Goal: Task Accomplishment & Management: Use online tool/utility

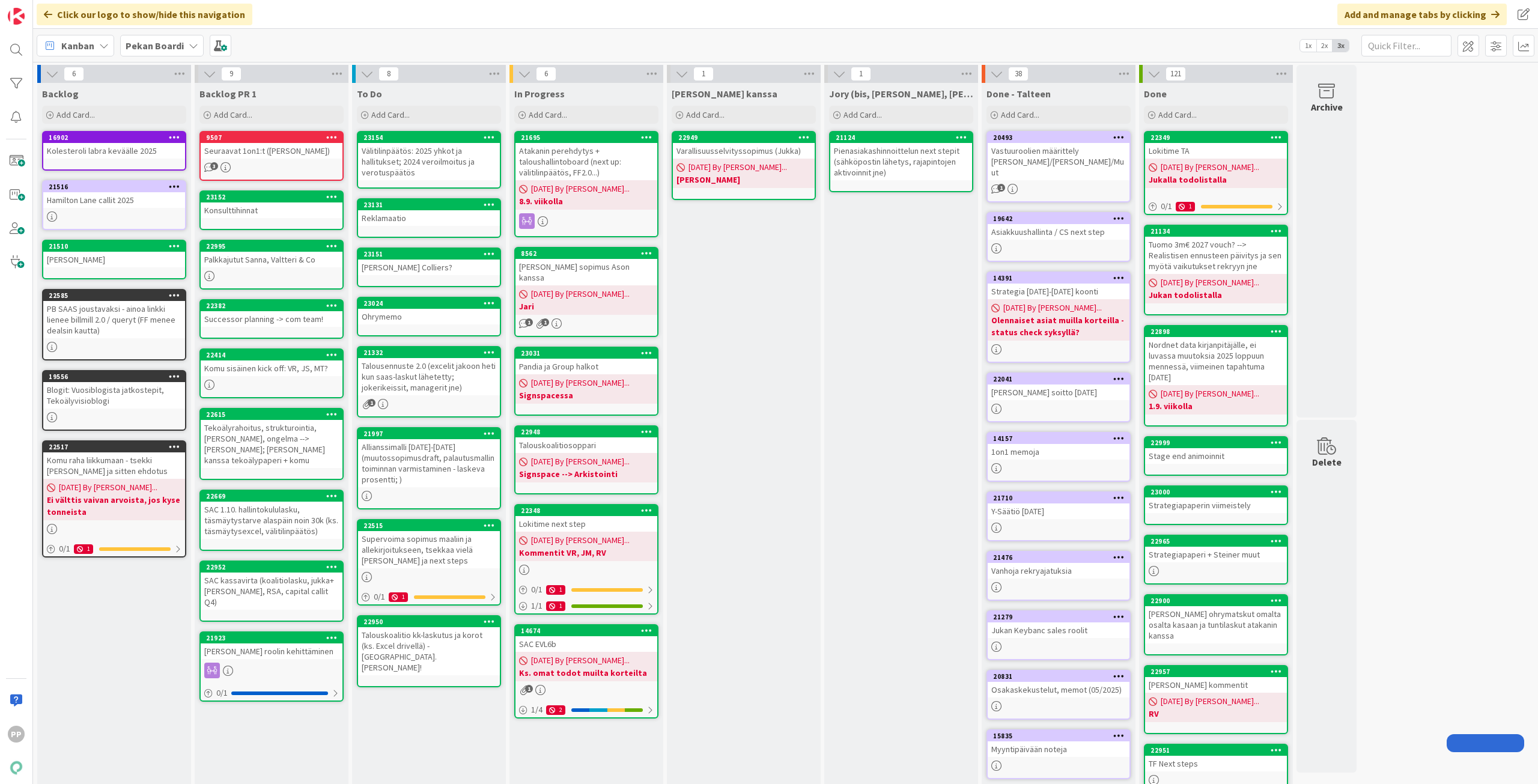
click at [182, 50] on div "Pekan Boardi" at bounding box center [162, 45] width 83 height 22
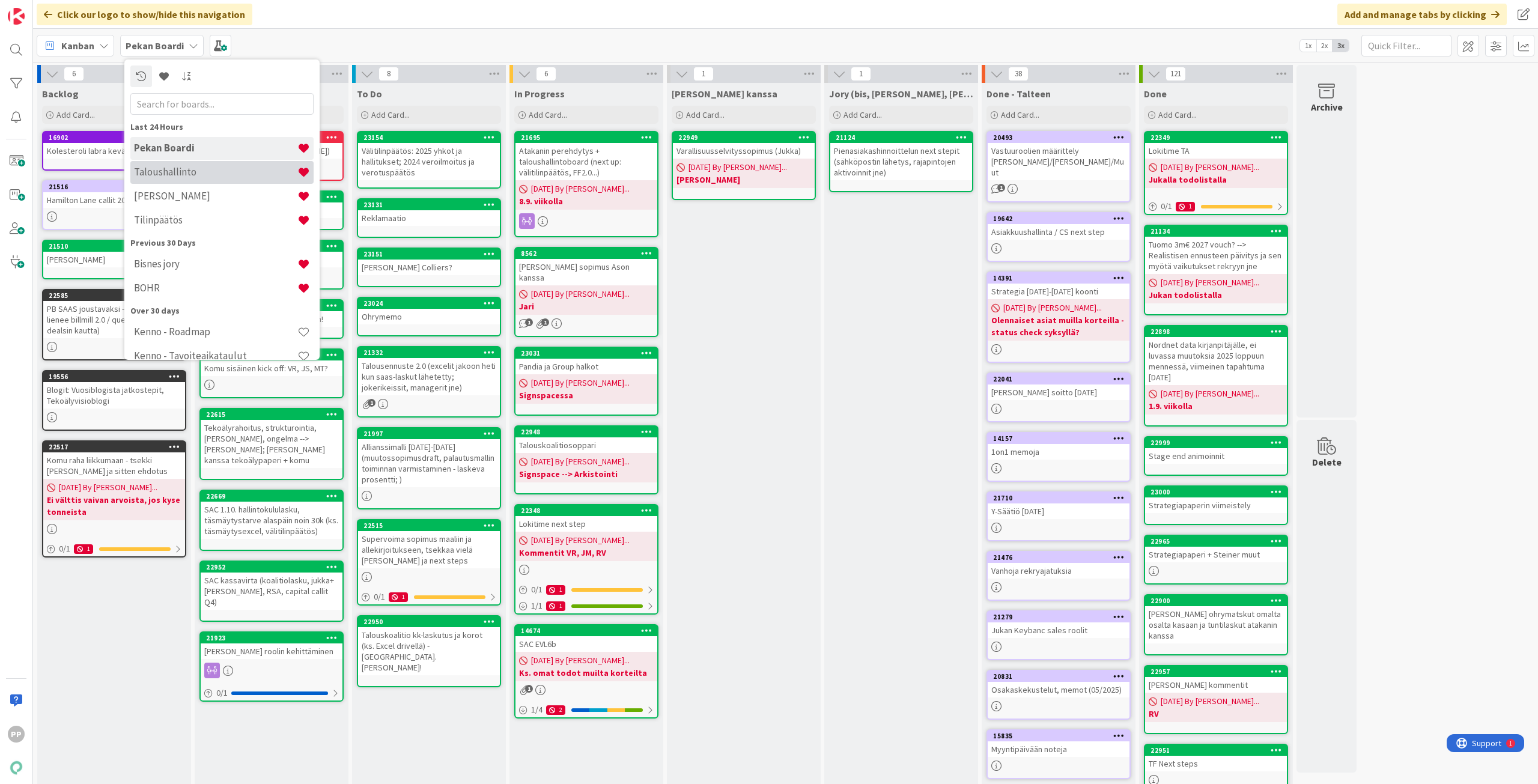
click at [202, 174] on h4 "Taloushallinto" at bounding box center [215, 172] width 163 height 12
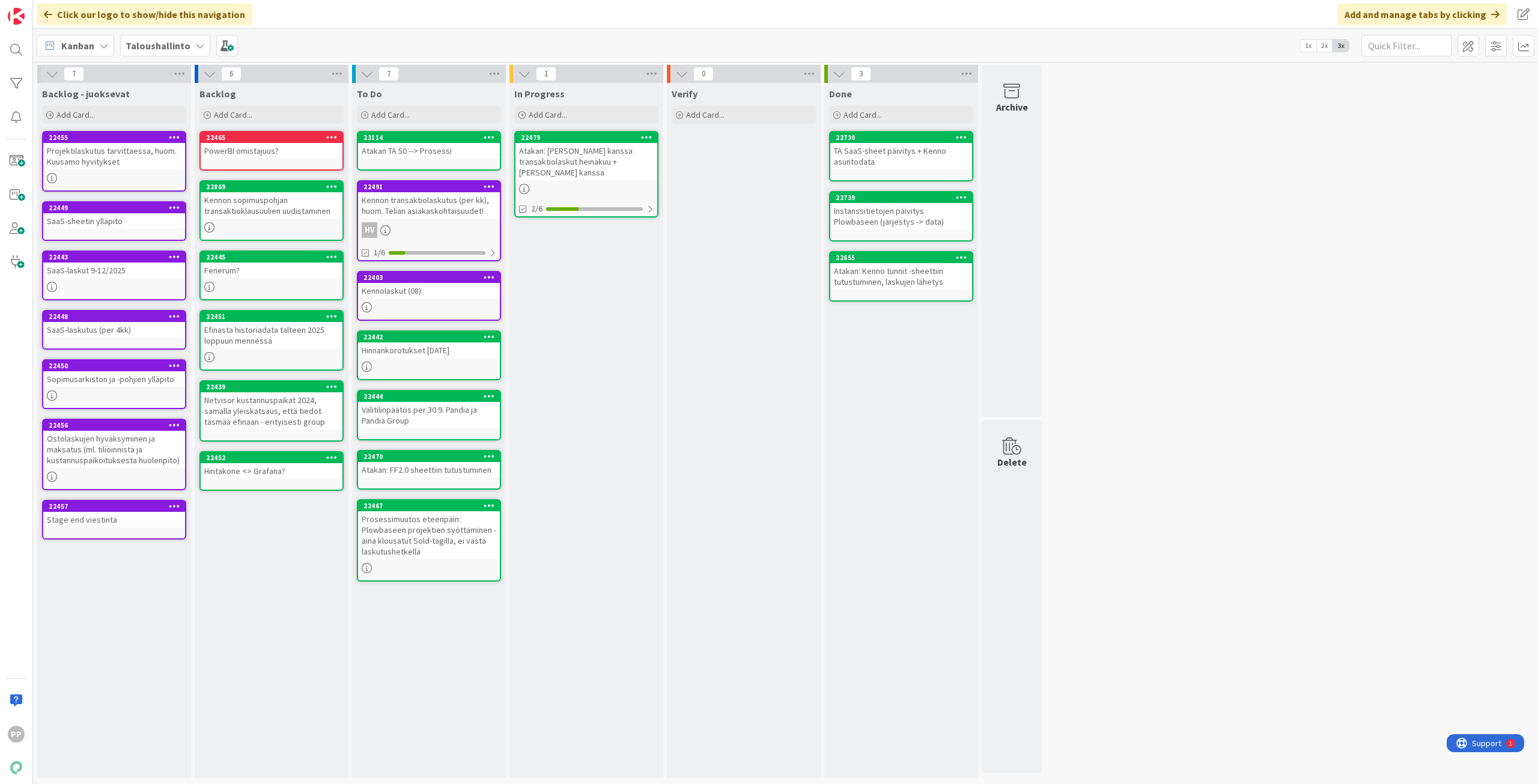
click at [184, 37] on div "Taloushallinto" at bounding box center [165, 45] width 90 height 22
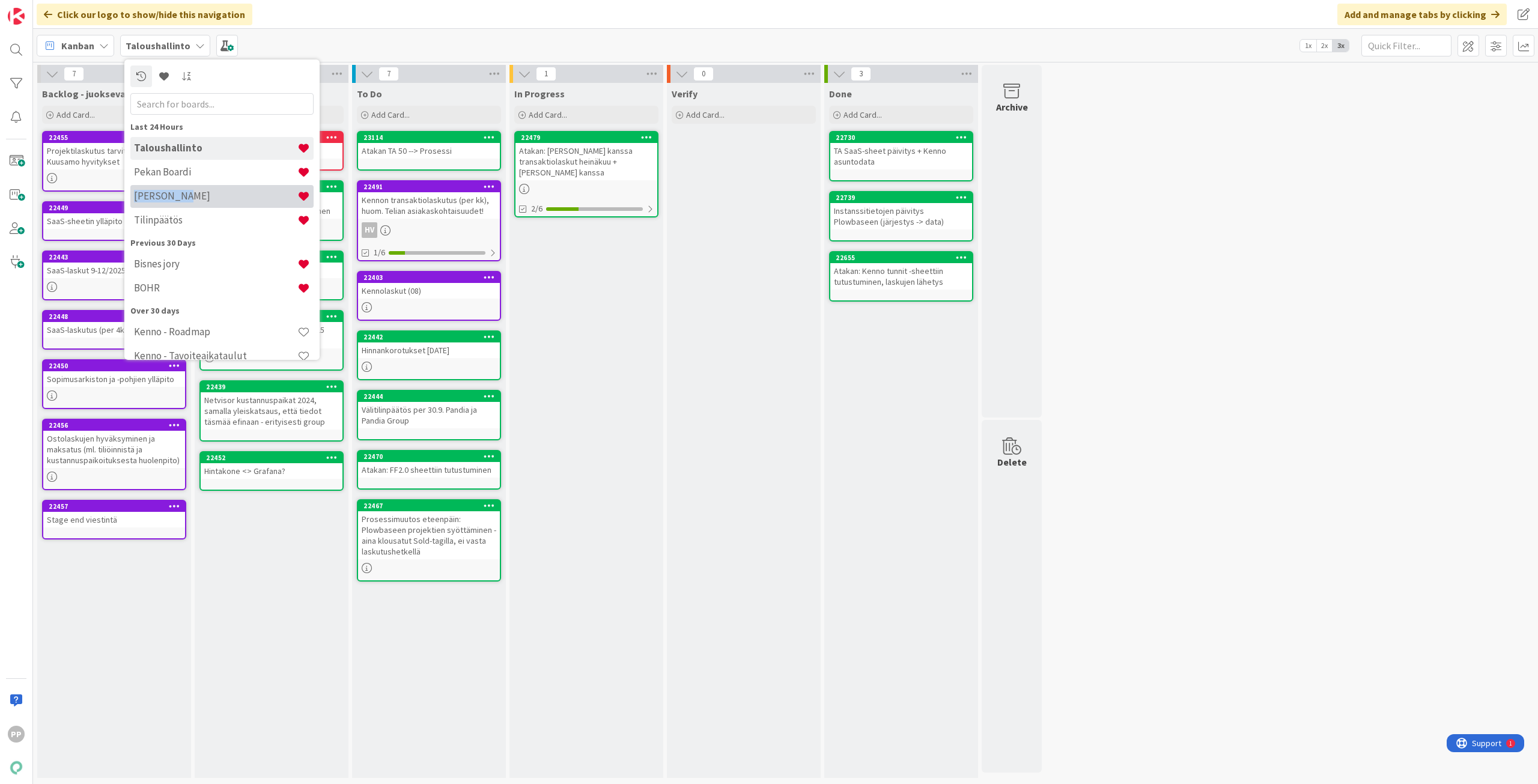
drag, startPoint x: 203, startPoint y: 180, endPoint x: 205, endPoint y: 202, distance: 22.1
click at [205, 202] on div "Taloushallinto Pekan Boardi Kenno JoRy Tilinpäätös" at bounding box center [222, 184] width 183 height 96
click at [205, 195] on h4 "[PERSON_NAME]" at bounding box center [215, 196] width 163 height 12
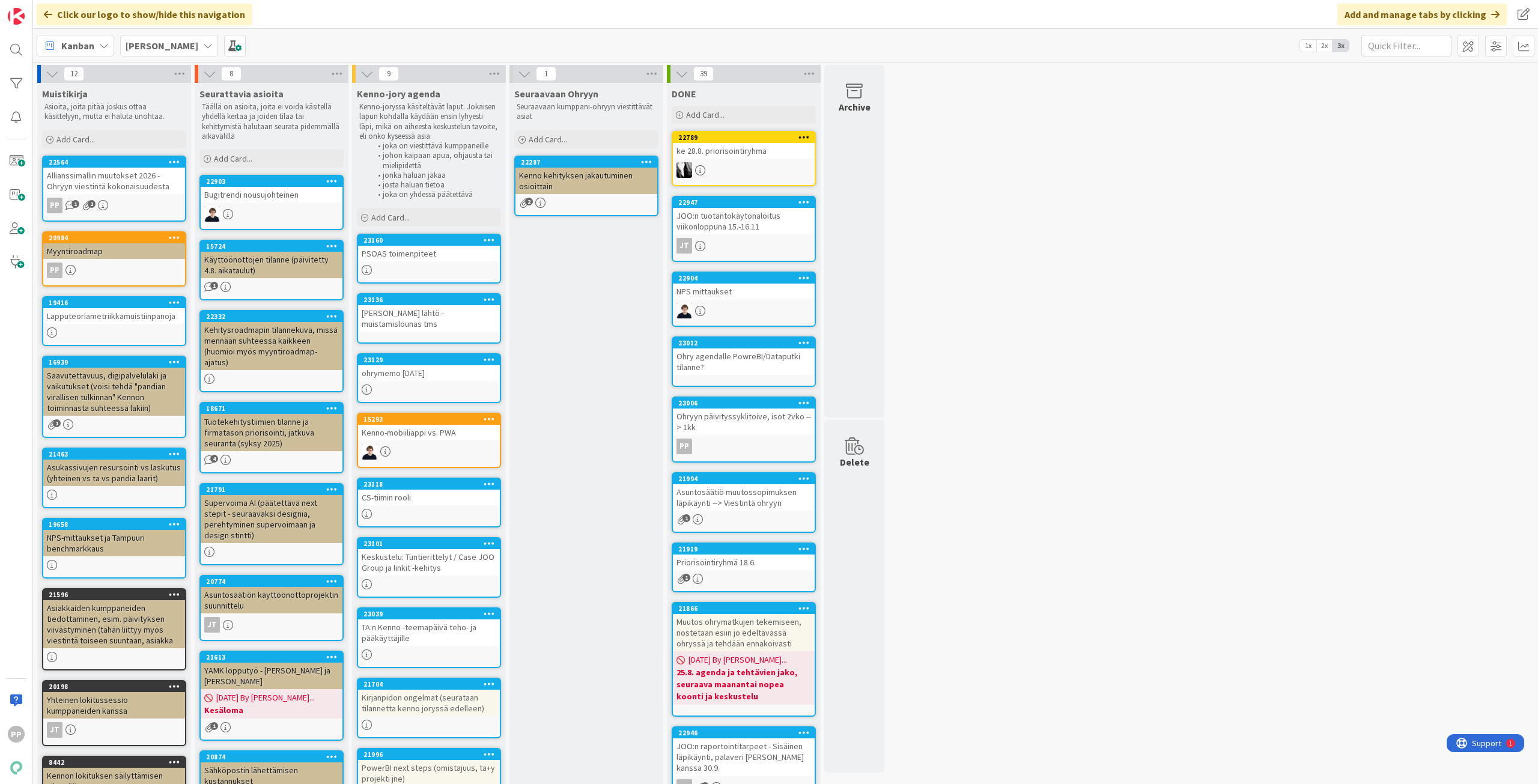
click at [414, 252] on div "PSOAS toimenpiteet" at bounding box center [429, 253] width 142 height 16
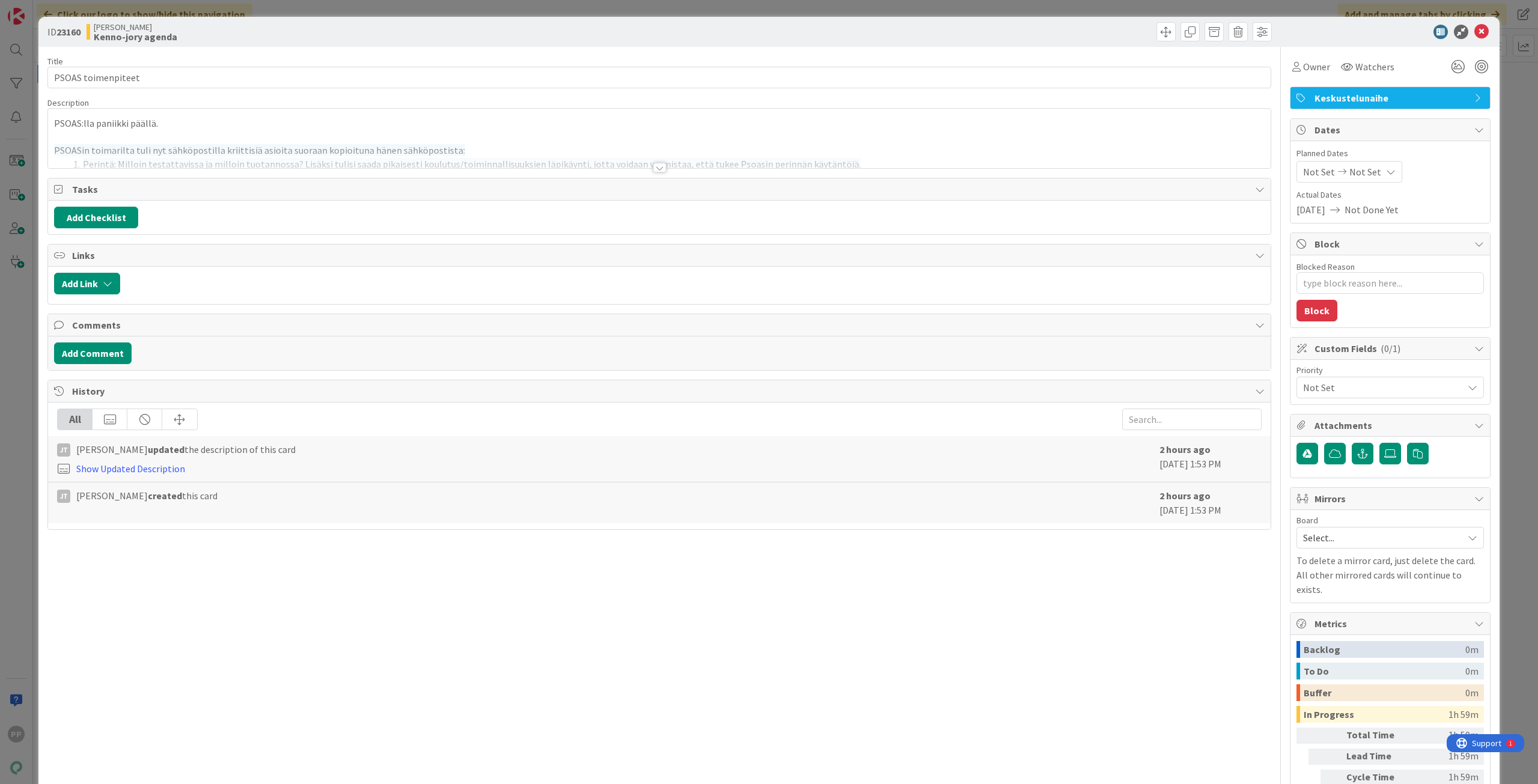
click at [448, 140] on div at bounding box center [659, 152] width 1222 height 30
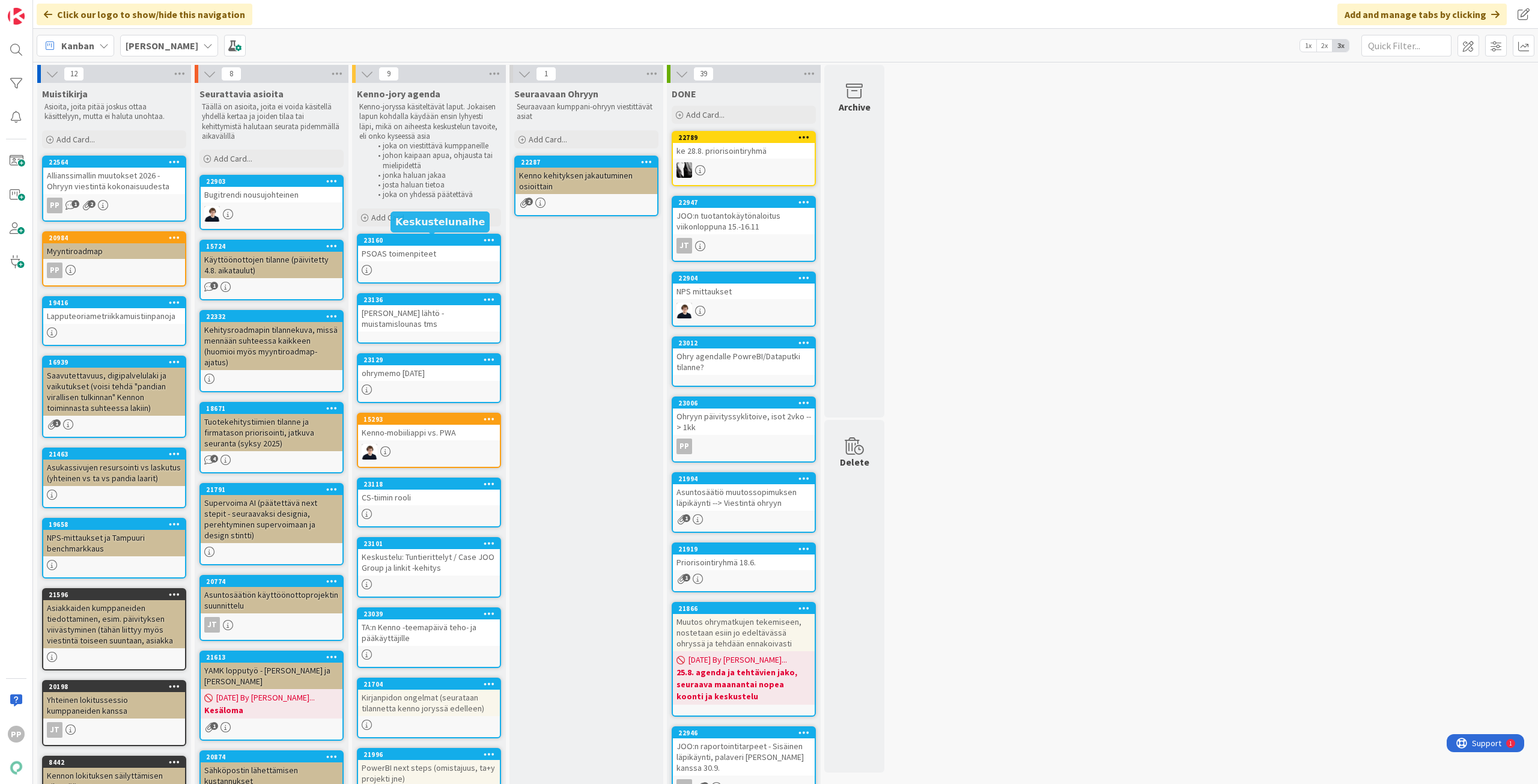
click at [425, 254] on div "PSOAS toimenpiteet" at bounding box center [429, 253] width 142 height 16
click at [437, 215] on div "Add Card..." at bounding box center [429, 218] width 144 height 18
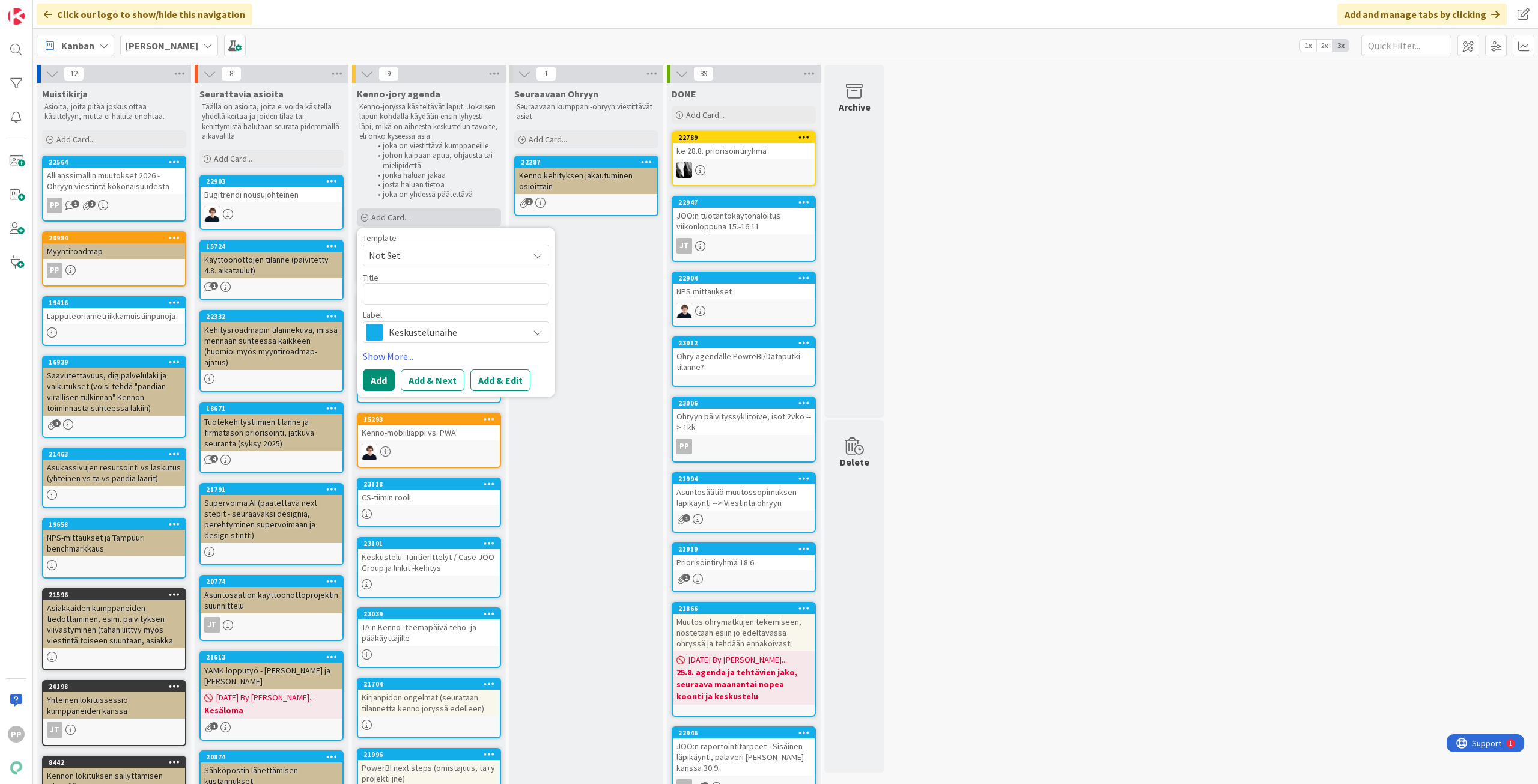
type textarea "x"
type textarea "K"
type textarea "x"
type textarea "Ki"
type textarea "x"
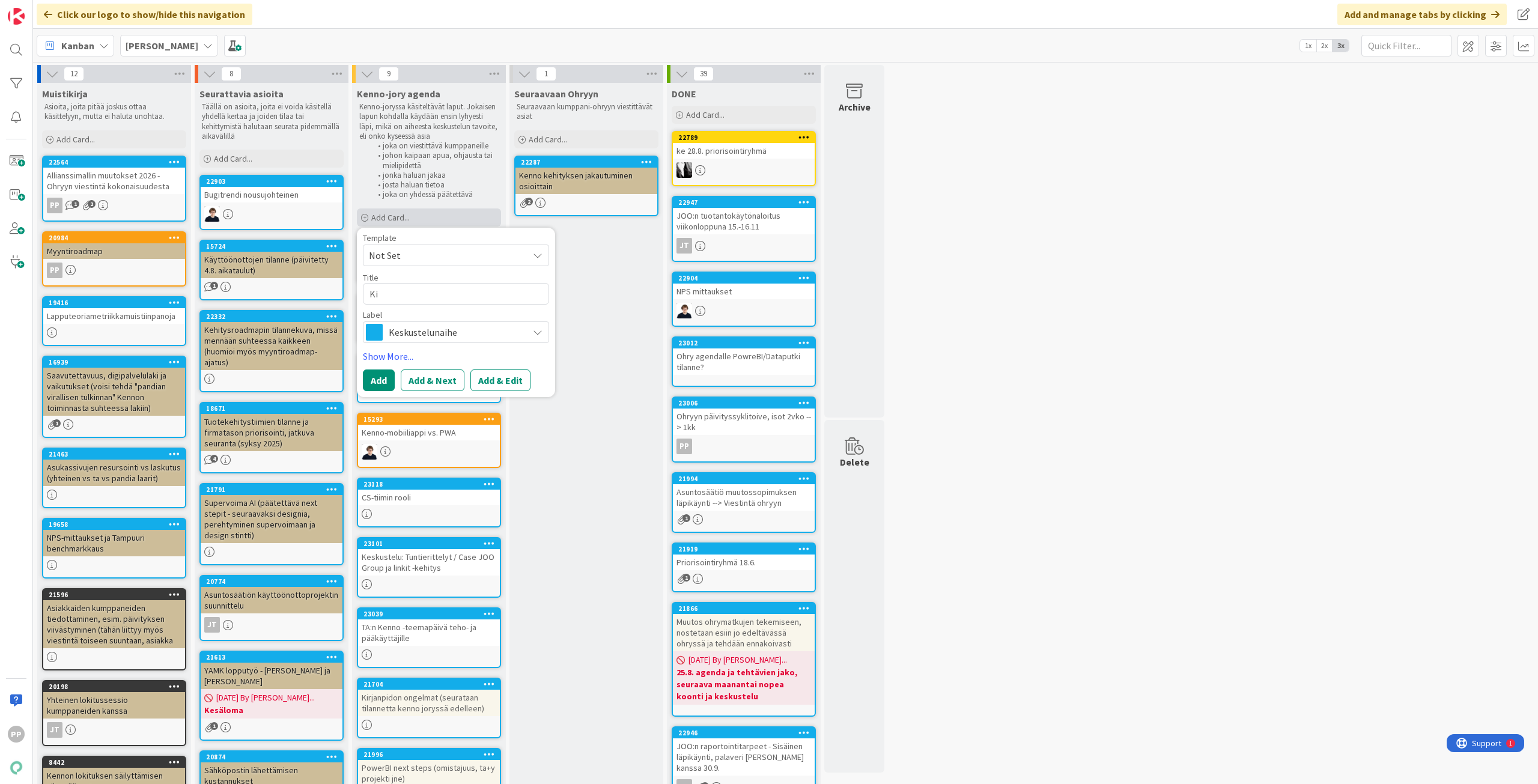
type textarea "Kir"
type textarea "x"
type textarea "Kirj"
type textarea "x"
type textarea "Kirja"
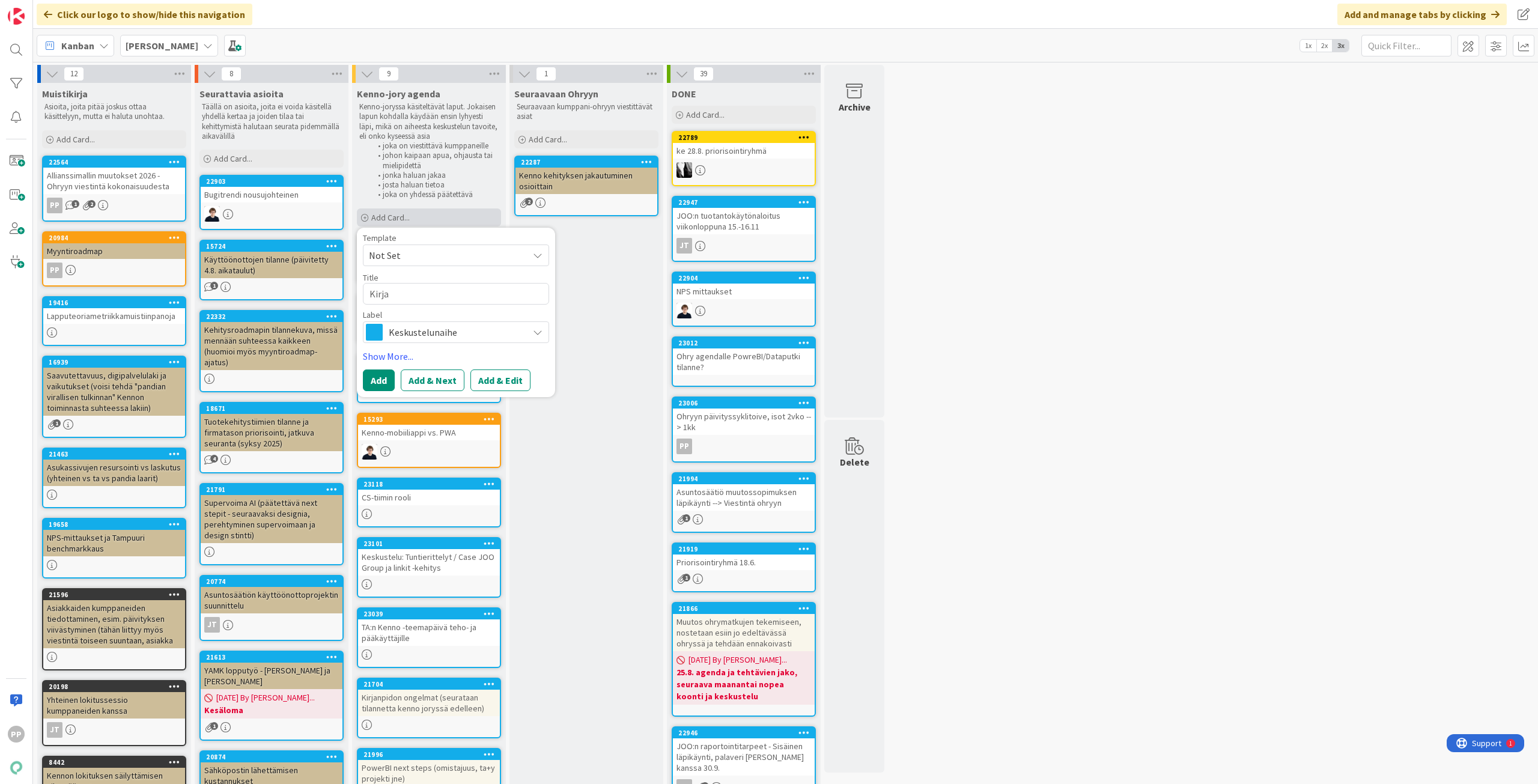
type textarea "x"
type textarea "Kirjan"
type textarea "x"
type textarea "Kirjanp"
type textarea "x"
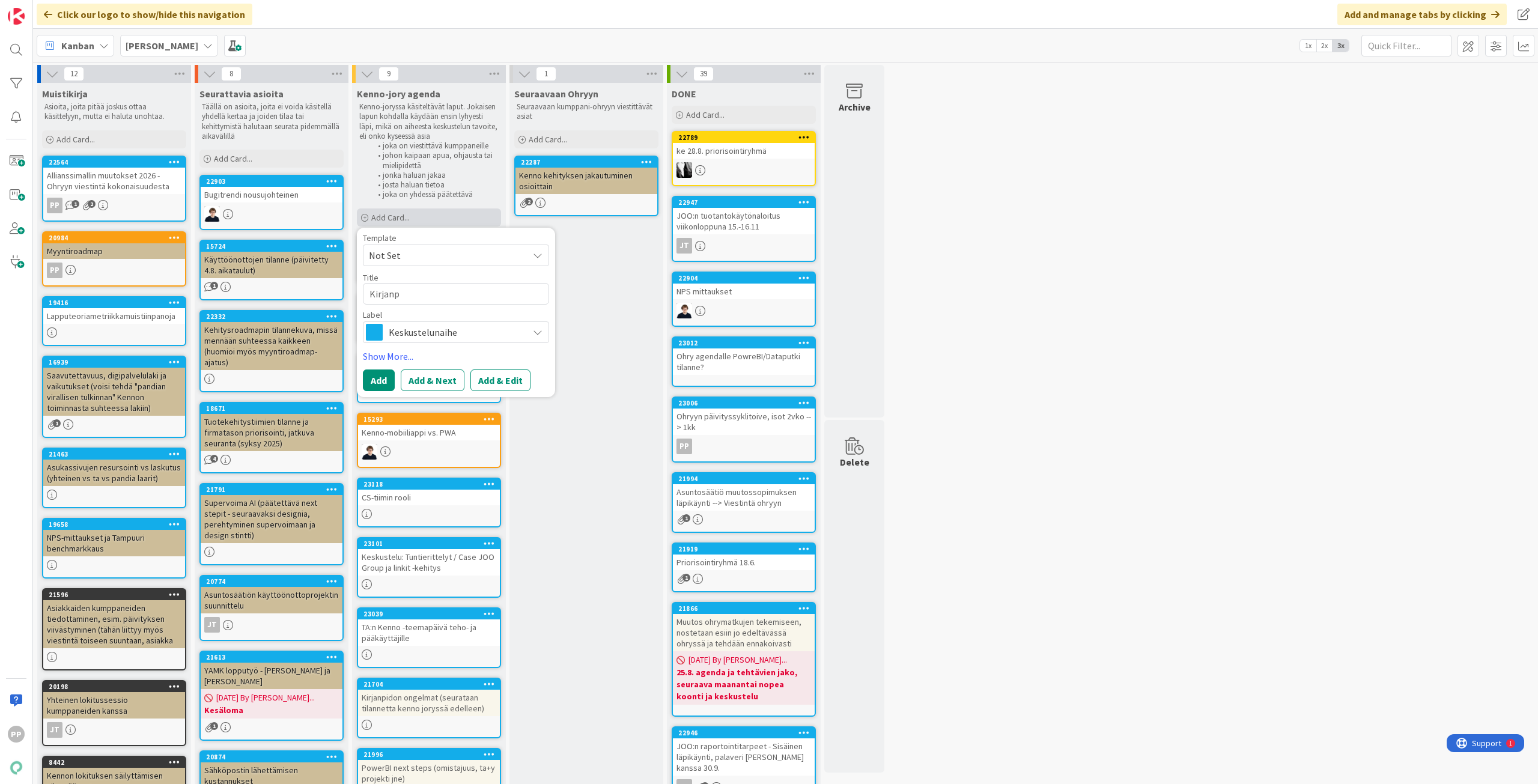
type textarea "Kirjanpi"
type textarea "x"
type textarea "Kirjanpit"
type textarea "x"
type textarea "Kirjanpito"
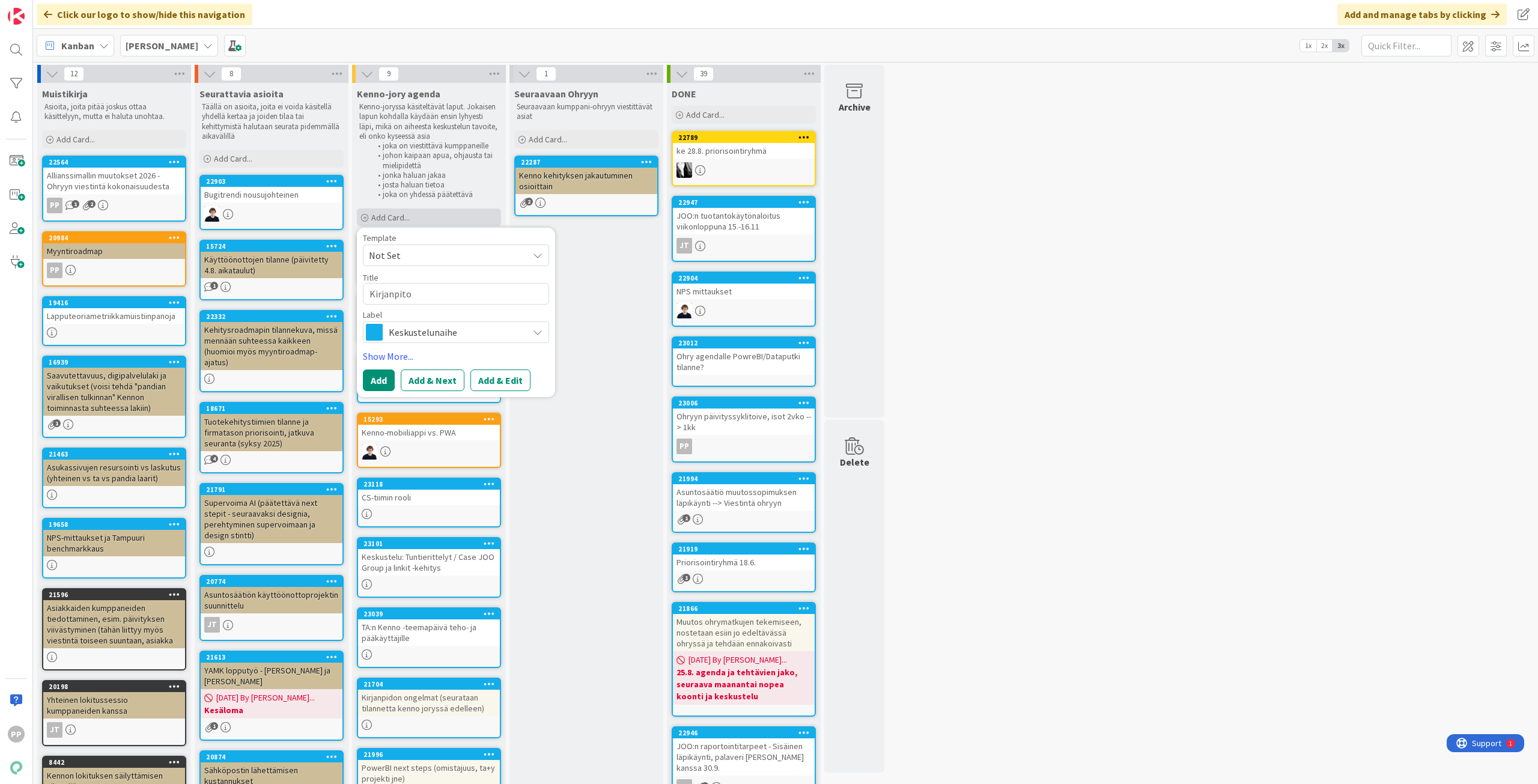
type textarea "x"
type textarea "Kirjanpitos"
type textarea "x"
type textarea "Kirjanpitosa"
type textarea "x"
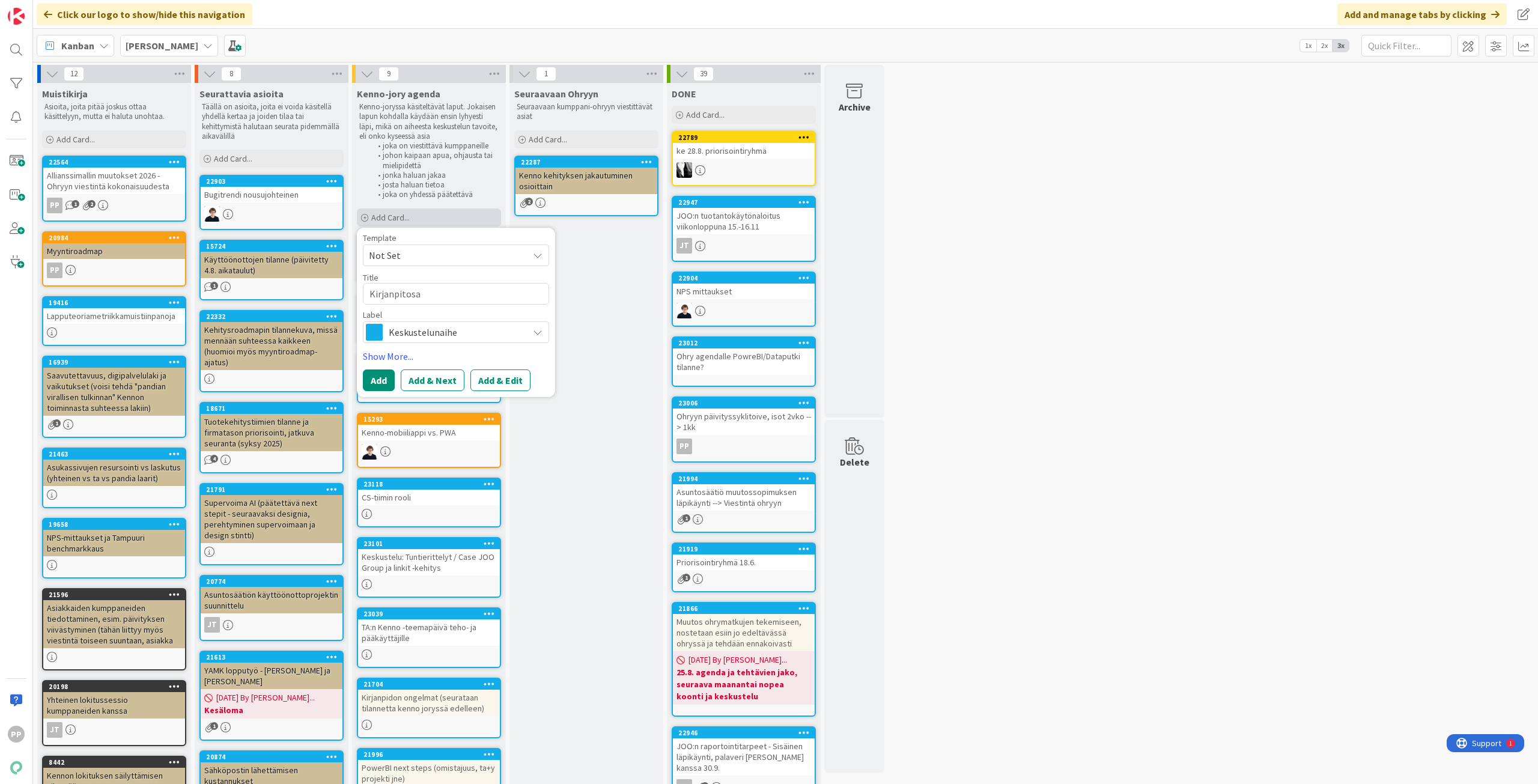
type textarea "Kirjanpitosaa"
type textarea "x"
type textarea "Kirjanpitosaag"
type textarea "x"
type textarea "Kirjanpitosaaga"
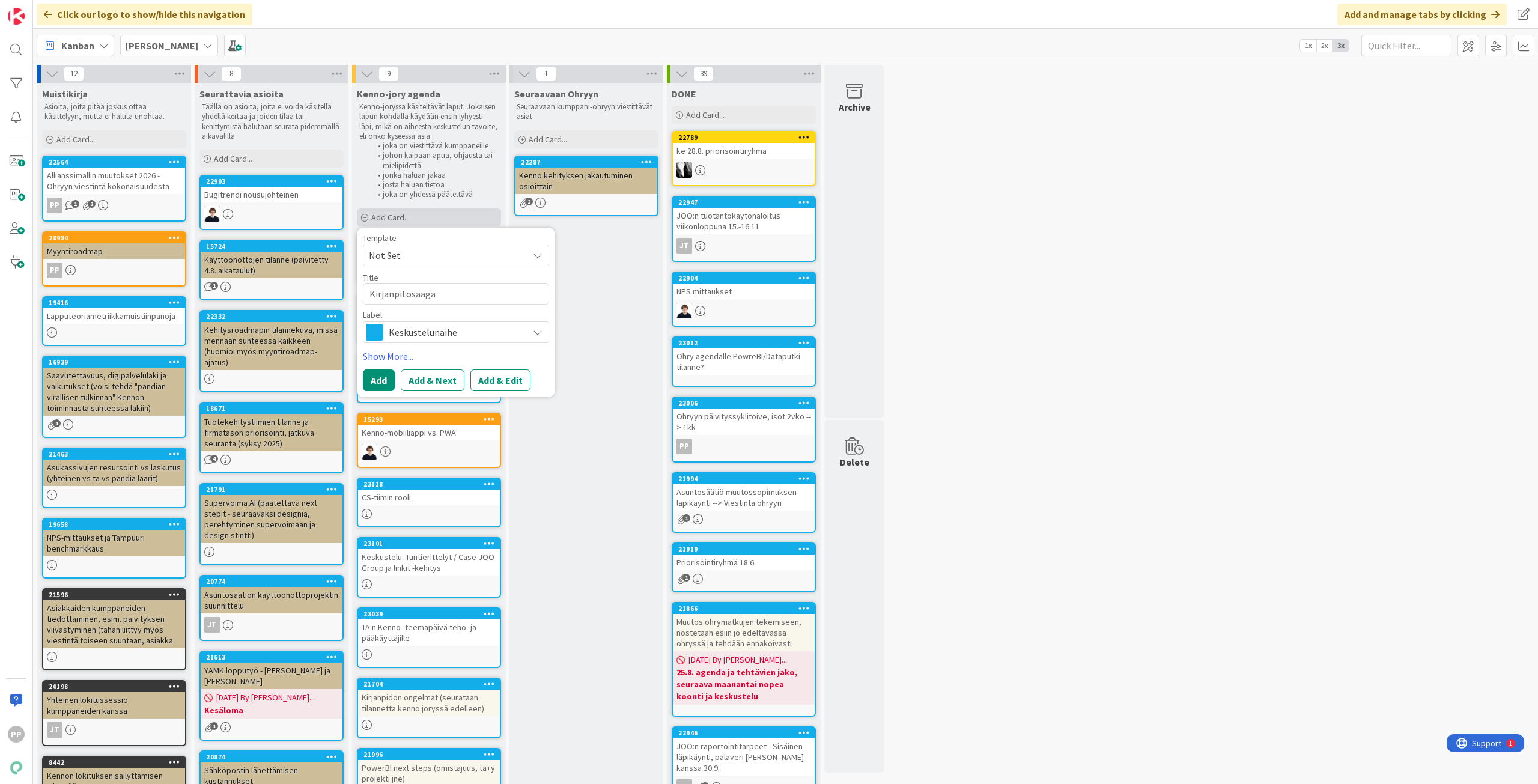
type textarea "x"
type textarea "Kirjanpitosaaga:"
type textarea "x"
type textarea "Kirjanpitosaaga:"
type textarea "x"
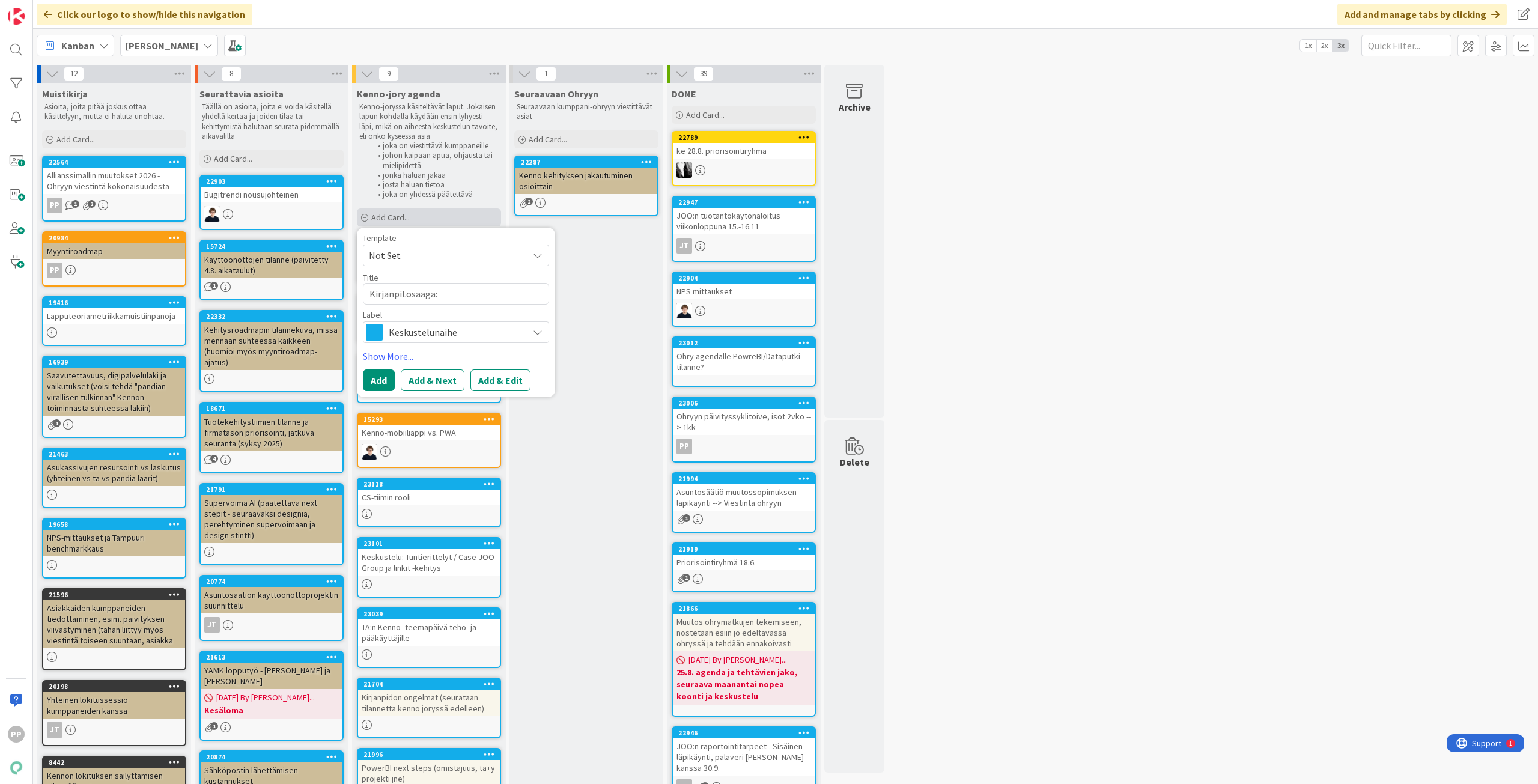
type textarea "Kirjanpitosaaga: R"
type textarea "x"
type textarea "Kirjanpitosaaga: Re"
type textarea "x"
type textarea "Kirjanpitosaaga: Rek"
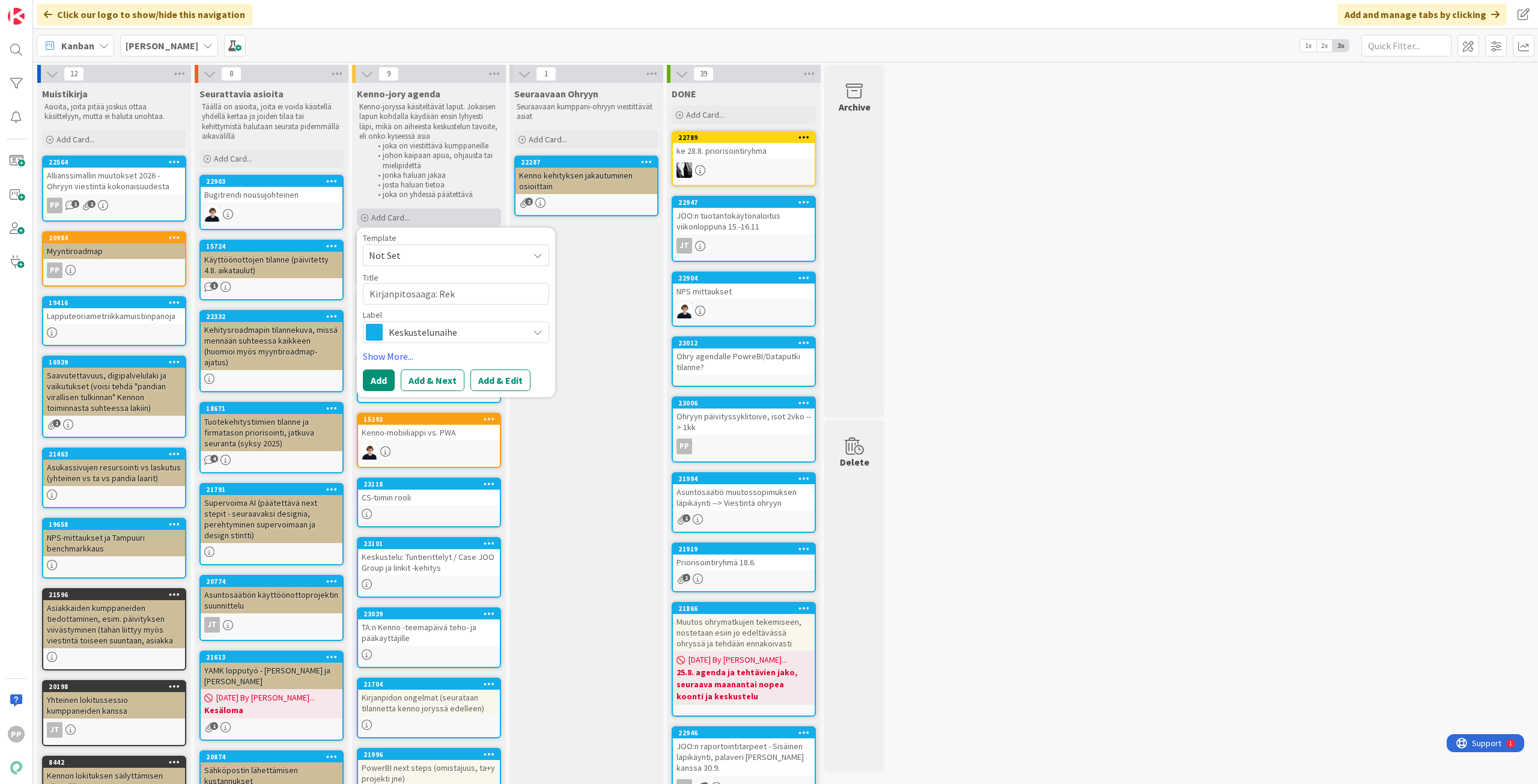
type textarea "x"
type textarea "Kirjanpitosaaga: Rekl"
type textarea "x"
type textarea "Kirjanpitosaaga: Rekla"
type textarea "x"
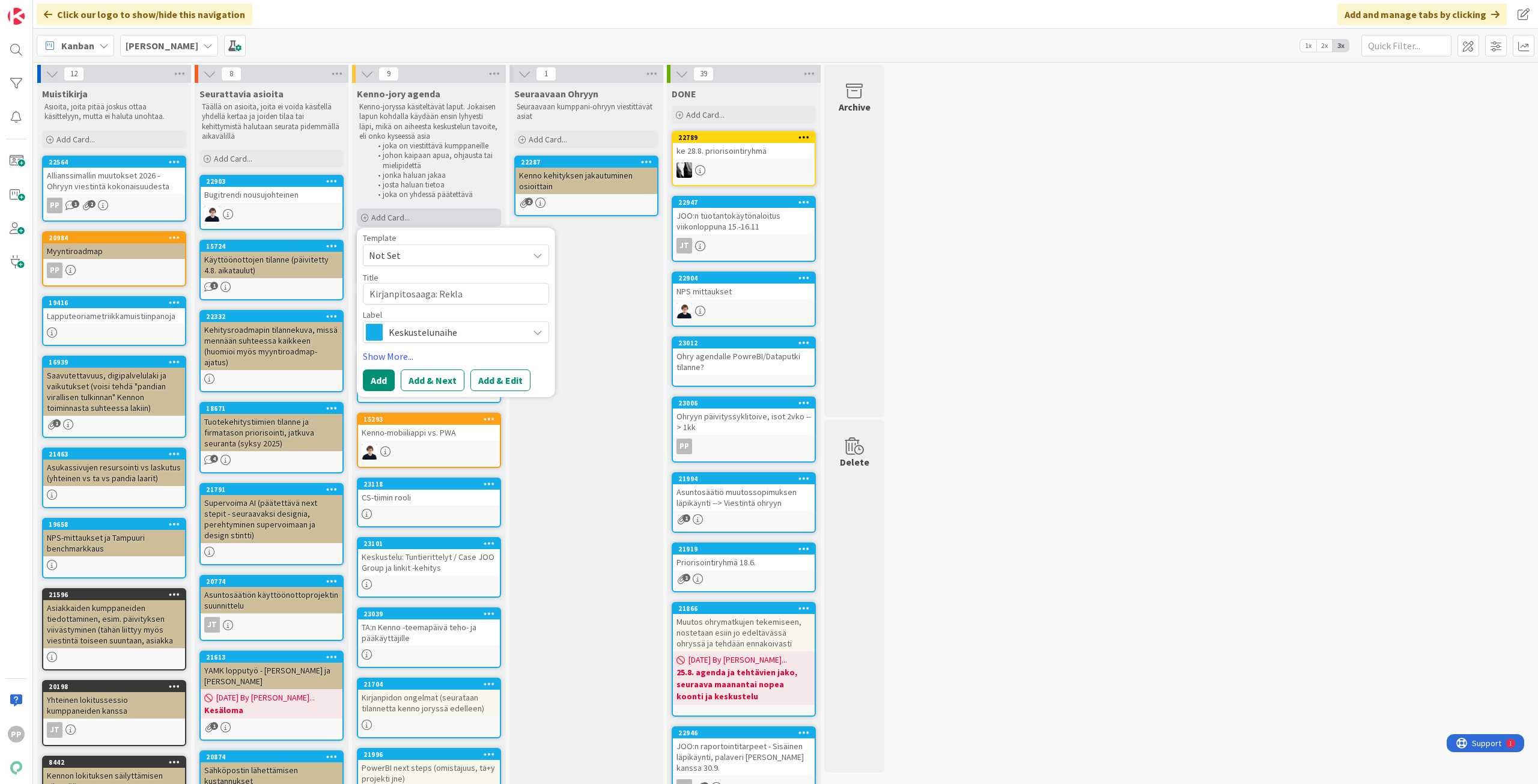
type textarea "Kirjanpitosaaga: Reklam"
type textarea "x"
type textarea "Kirjanpitosaaga: Reklama"
type textarea "x"
type textarea "Kirjanpitosaaga: Reklamaa"
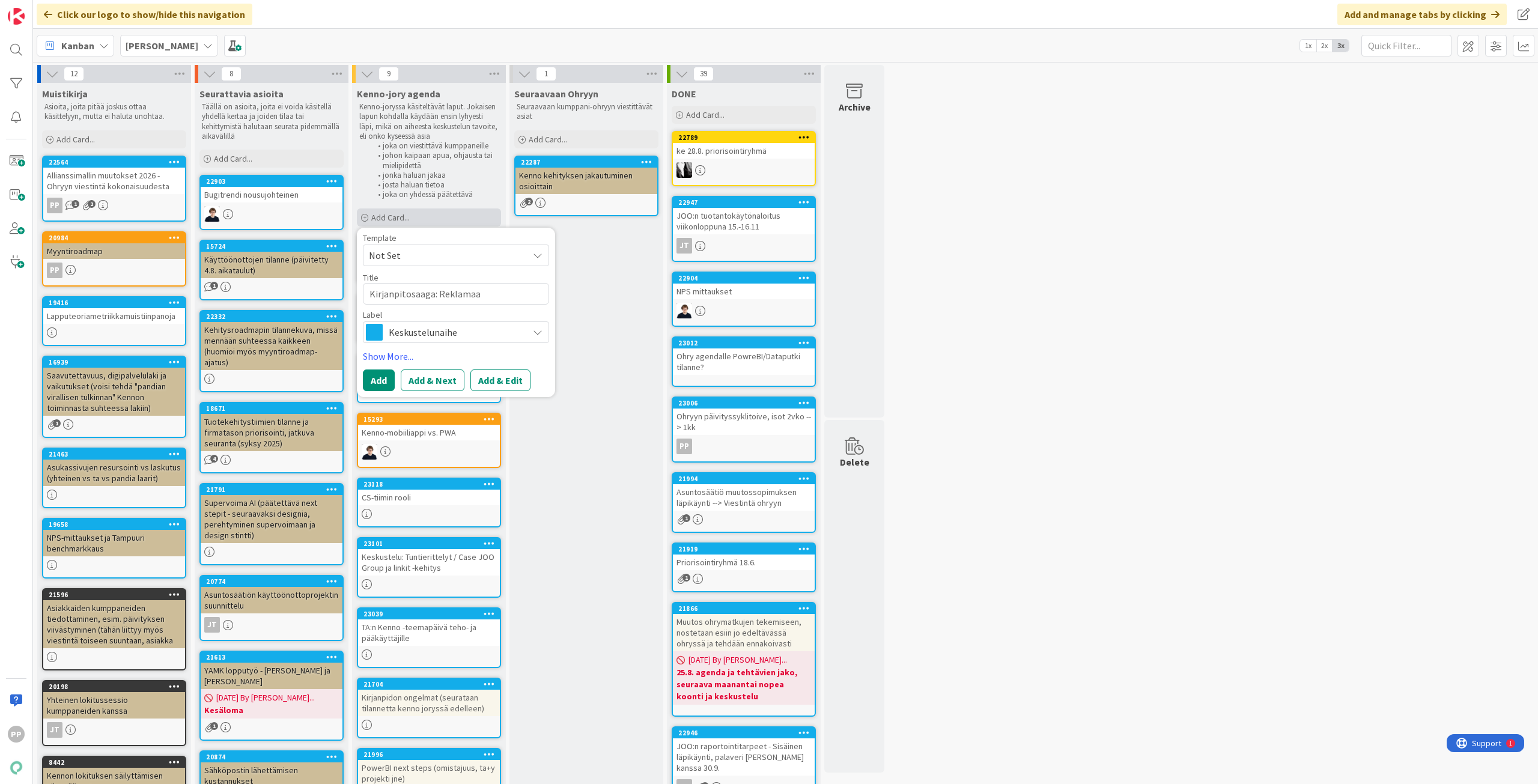
type textarea "x"
type textarea "Kirjanpitosaaga: Reklamaat"
type textarea "x"
type textarea "Kirjanpitosaaga: Reklamaati"
type textarea "x"
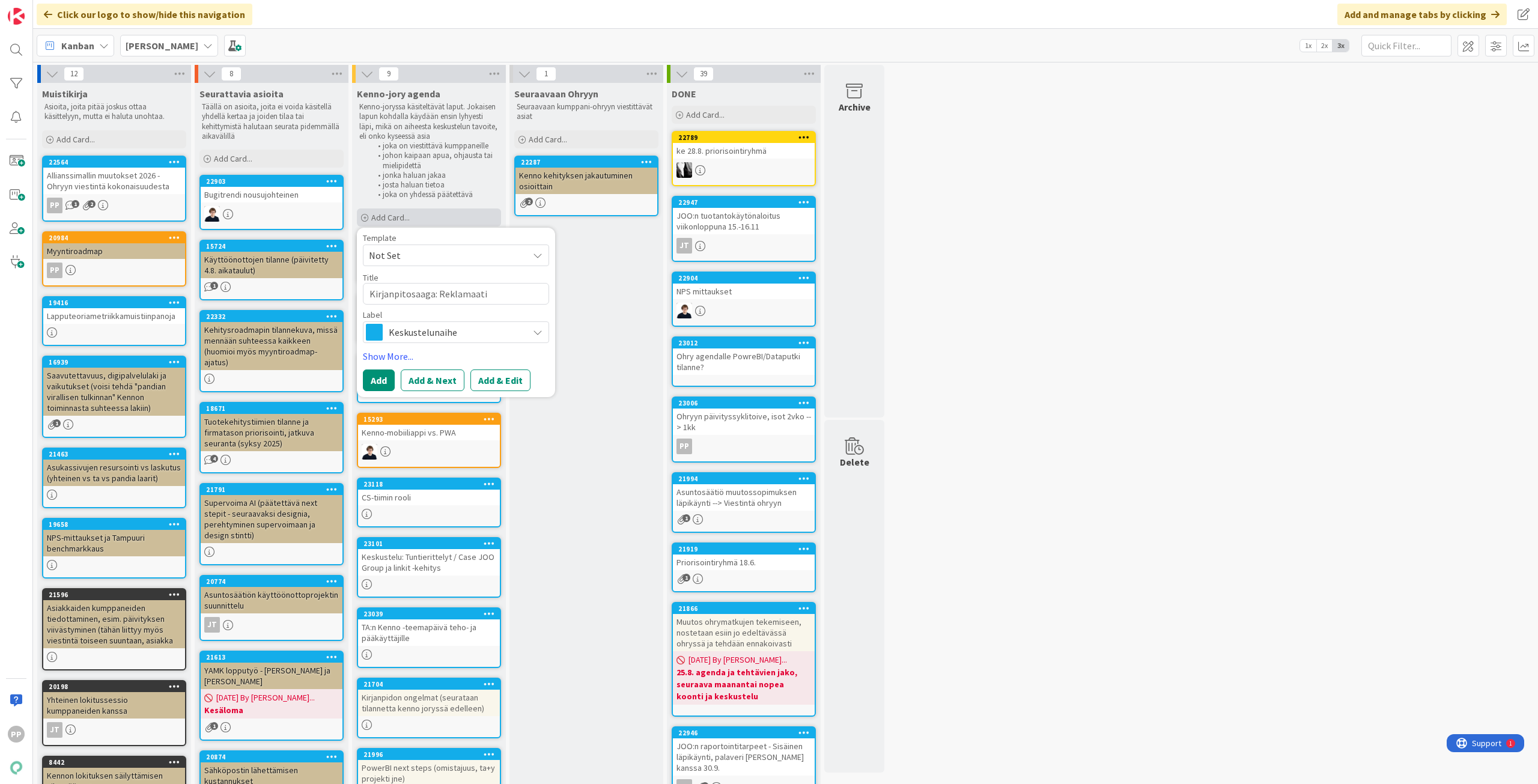
type textarea "Kirjanpitosaaga: Reklamaatio"
type textarea "x"
type textarea "Kirjanpitosaaga: Reklamaatiov"
type textarea "x"
type textarea "Kirjanpitosaaga: Reklamaatiova"
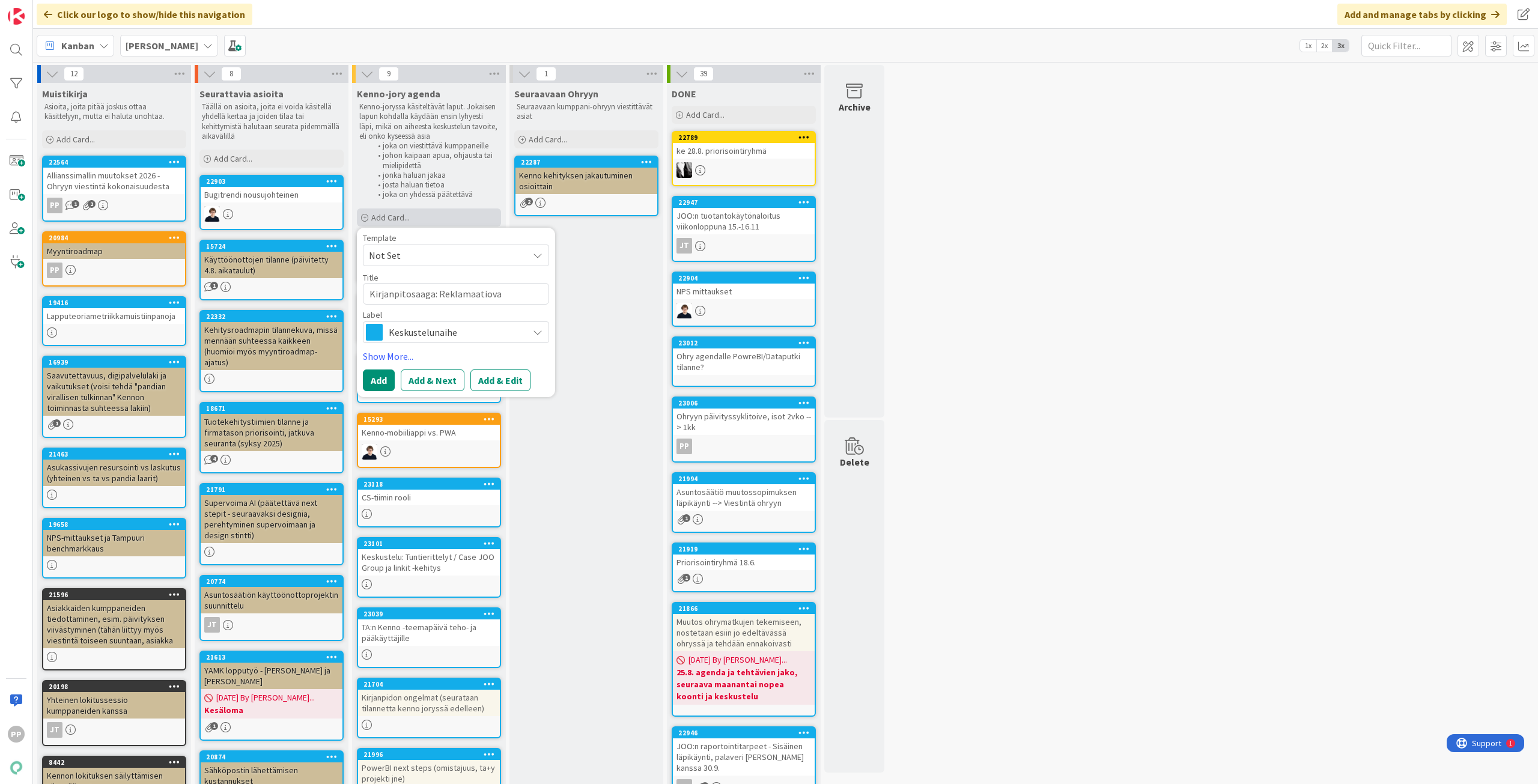
type textarea "x"
type textarea "Kirjanpitosaaga: Reklamaatiovas"
type textarea "x"
type textarea "Kirjanpitosaaga: Reklamaatiovast"
type textarea "x"
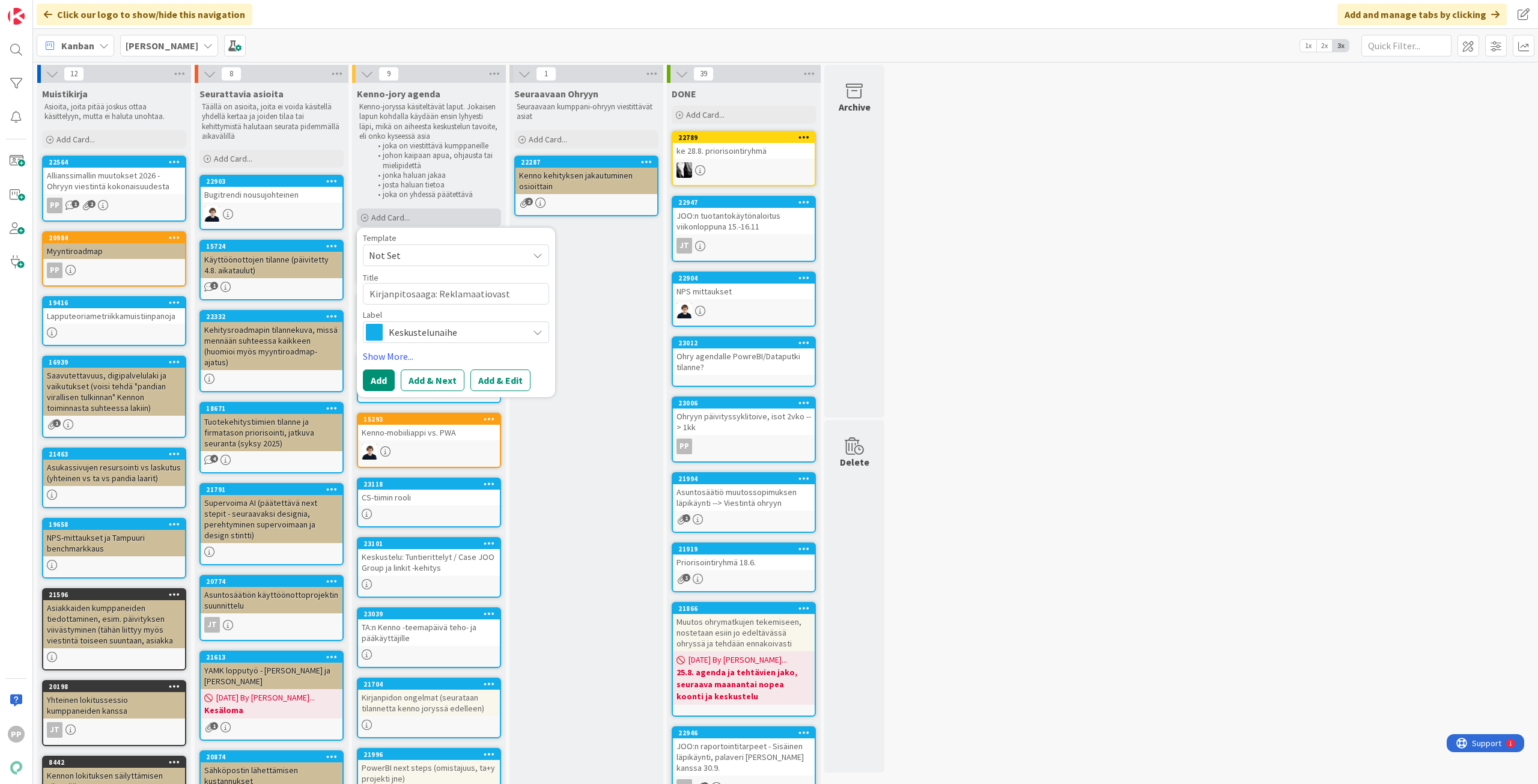
type textarea "Kirjanpitosaaga: Reklamaatiovasti"
type textarea "x"
type textarea "Kirjanpitosaaga: Reklamaatiovastin"
type textarea "x"
type textarea "Kirjanpitosaaga: Reklamaatiovastine"
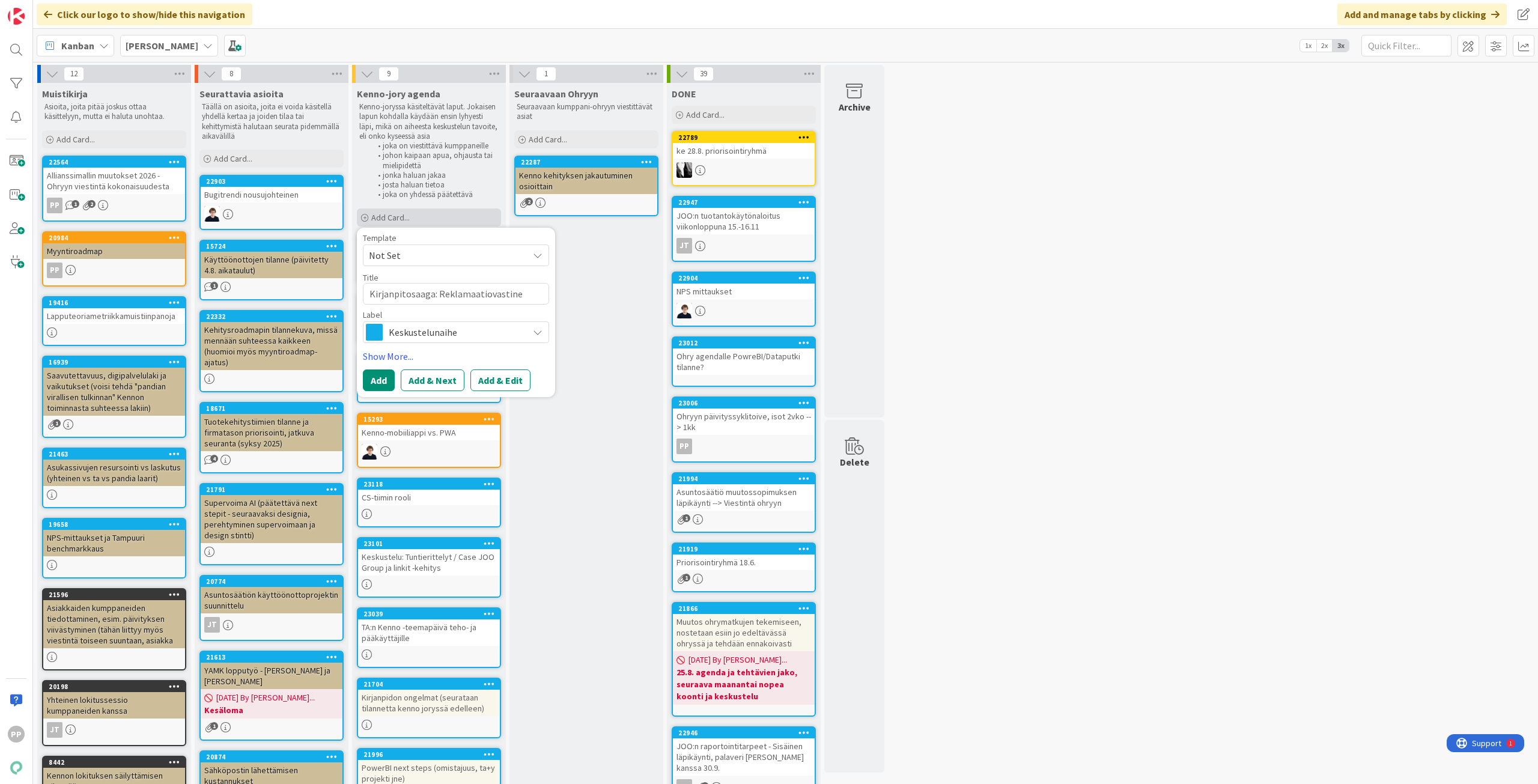
type textarea "x"
type textarea "Kirjanpitosaaga: Reklamaatiovastine"
type textarea "x"
type textarea "Kirjanpitosaaga: Reklamaatiovastine +"
type textarea "x"
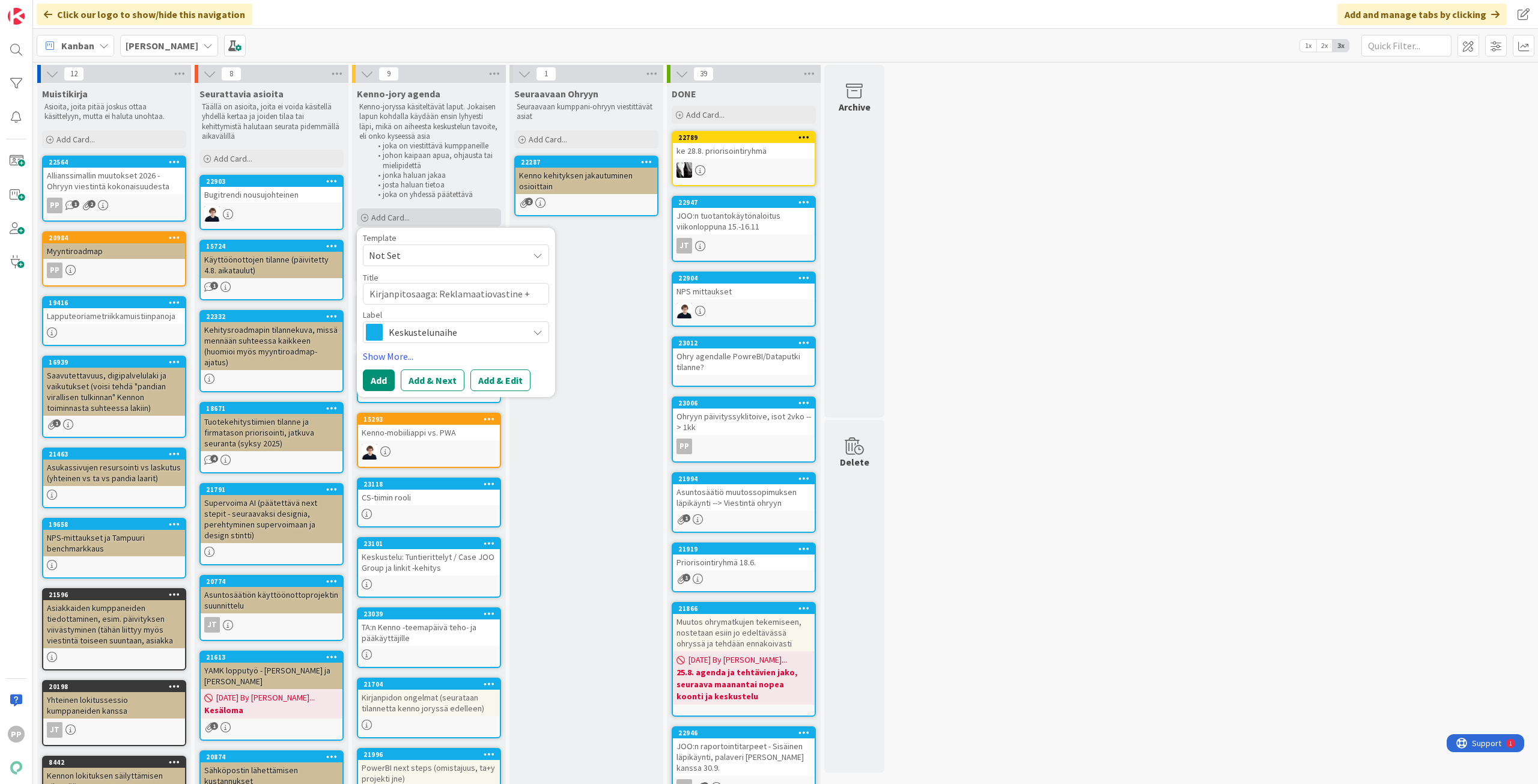
type textarea "Kirjanpitosaaga: Reklamaatiovastine +"
type textarea "x"
type textarea "Kirjanpitosaaga: Reklamaatiovastine + a"
type textarea "x"
type textarea "Kirjanpitosaaga: Reklamaatiovastine + ai"
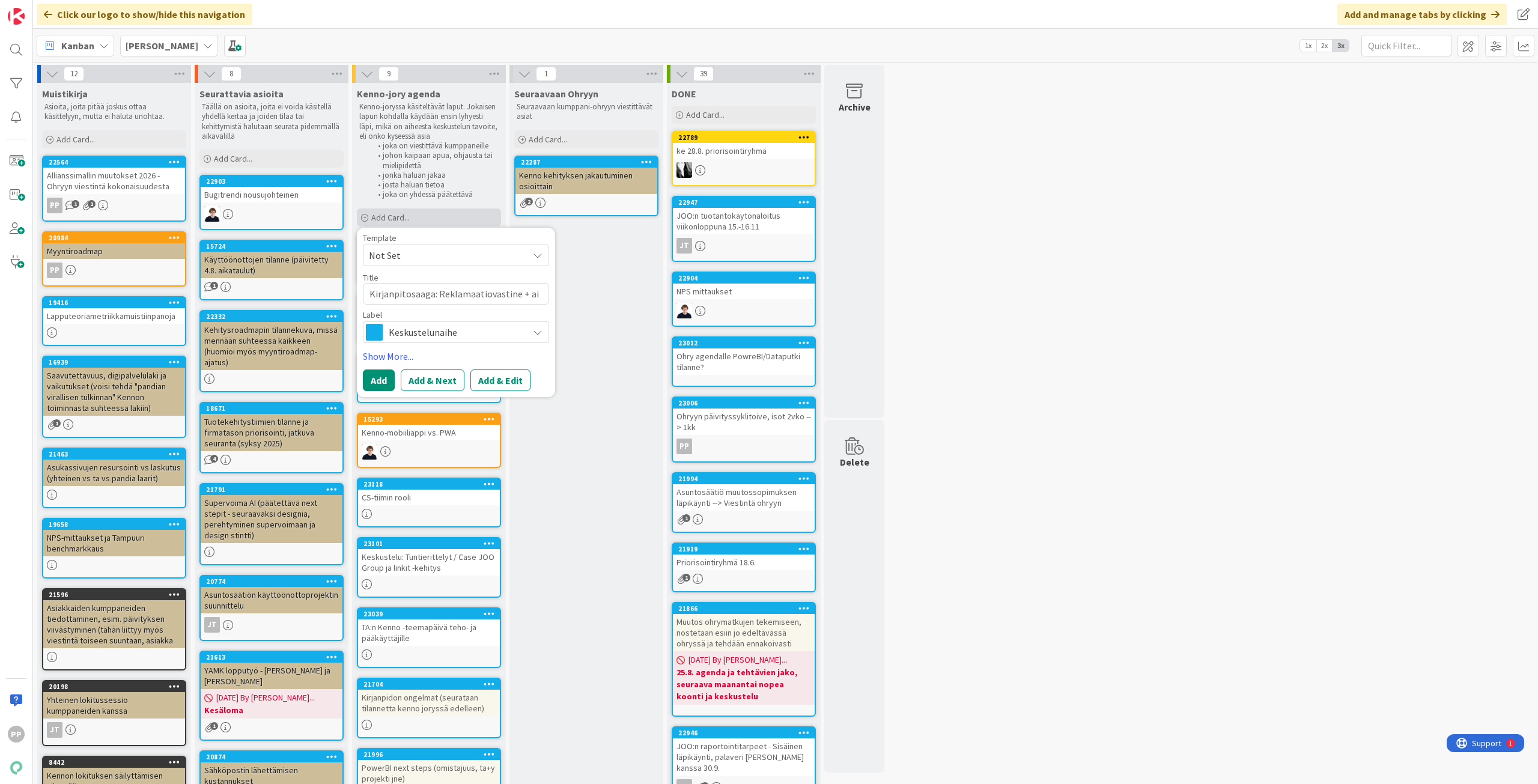
type textarea "x"
type textarea "Kirjanpitosaaga: Reklamaatiovastine + aik"
type textarea "x"
type textarea "Kirjanpitosaaga: Reklamaatiovastine + aika"
type textarea "x"
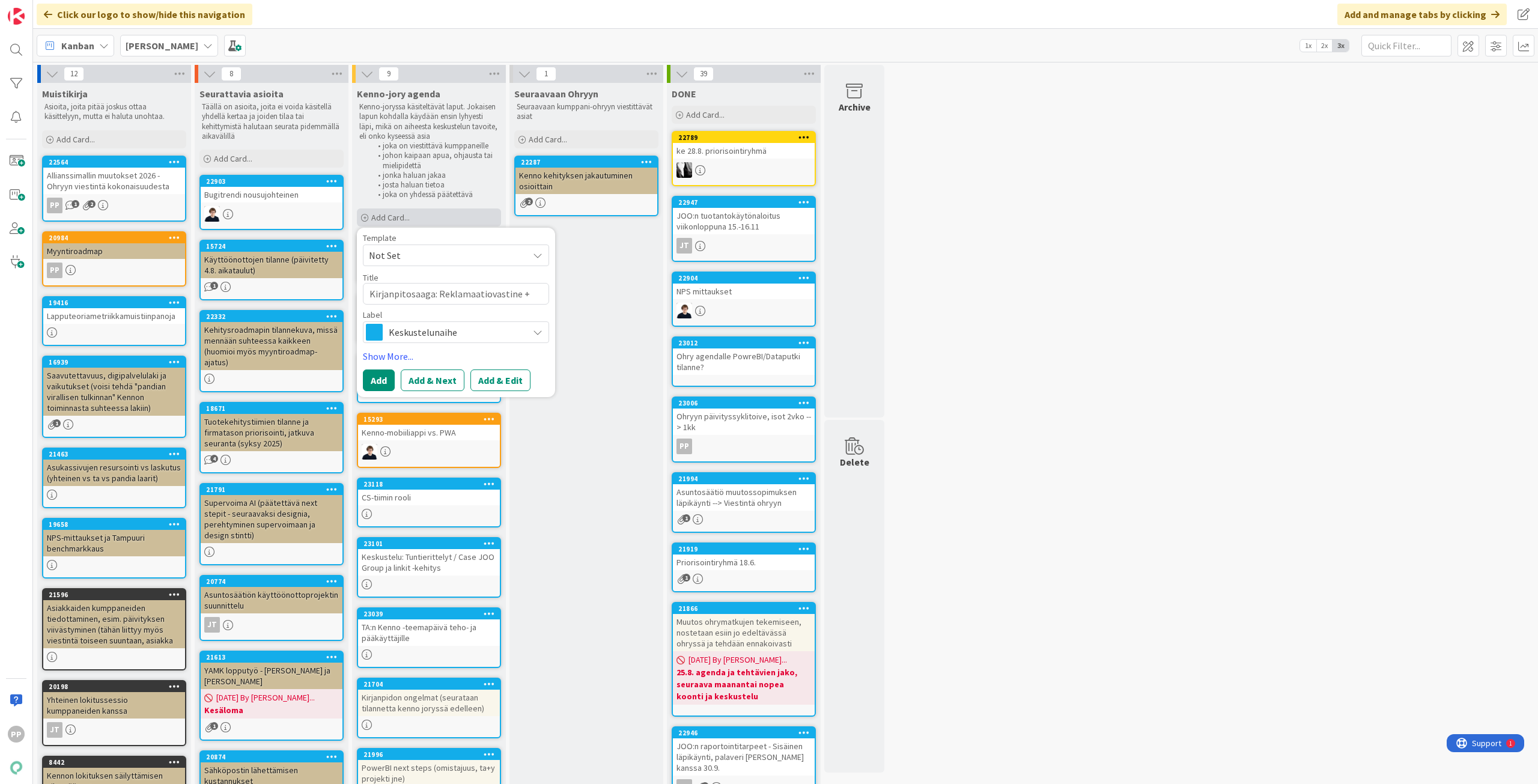
type textarea "Kirjanpitosaaga: Reklamaatiovastine + aikata"
type textarea "x"
type textarea "Kirjanpitosaaga: Reklamaatiovastine + aikatau"
type textarea "x"
type textarea "Kirjanpitosaaga: Reklamaatiovastine + aikataul"
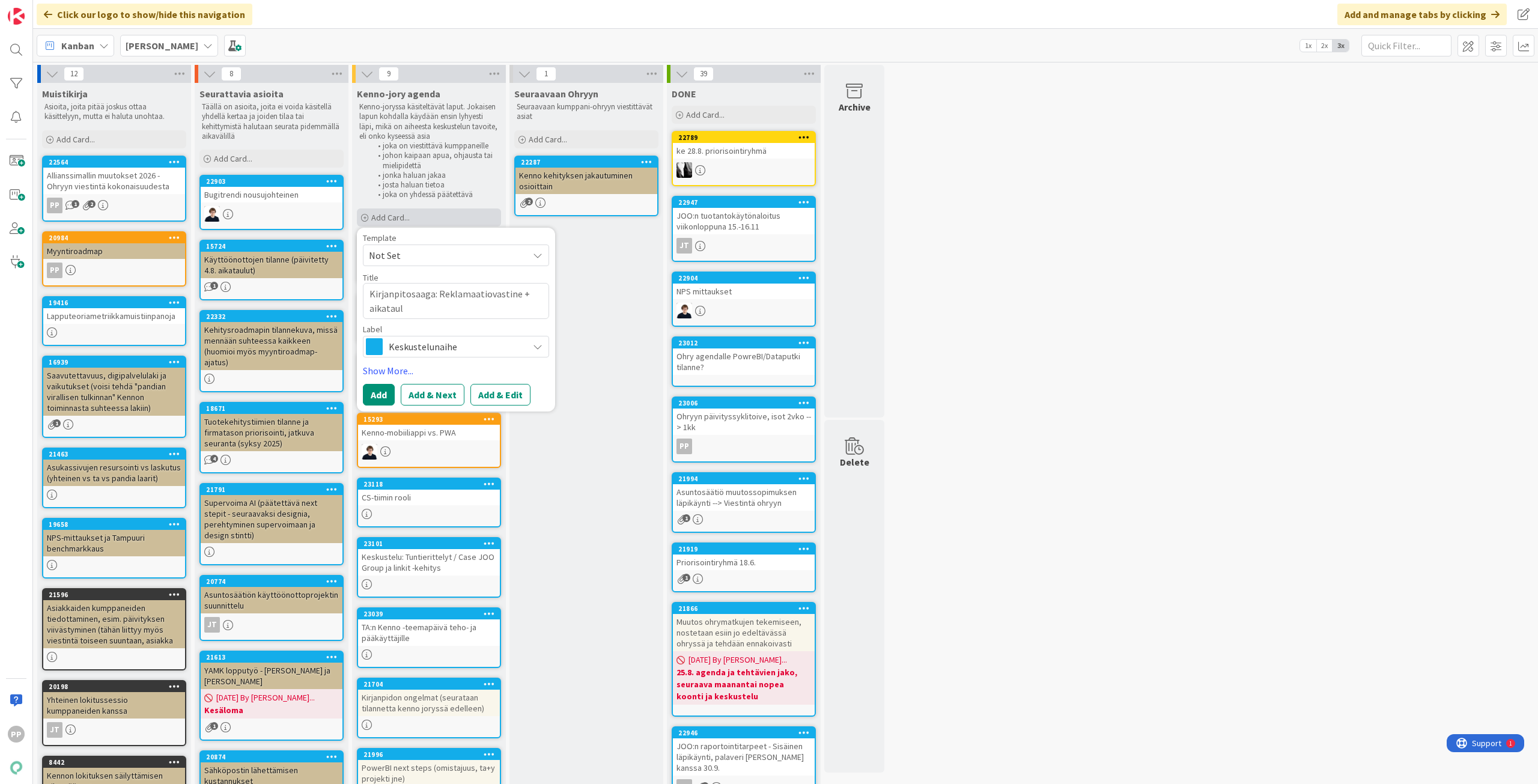
type textarea "x"
type textarea "Kirjanpitosaaga: Reklamaatiovastine + aikataulu"
type textarea "x"
type textarea "Kirjanpitosaaga: Reklamaatiovastine + aikatauluj"
type textarea "x"
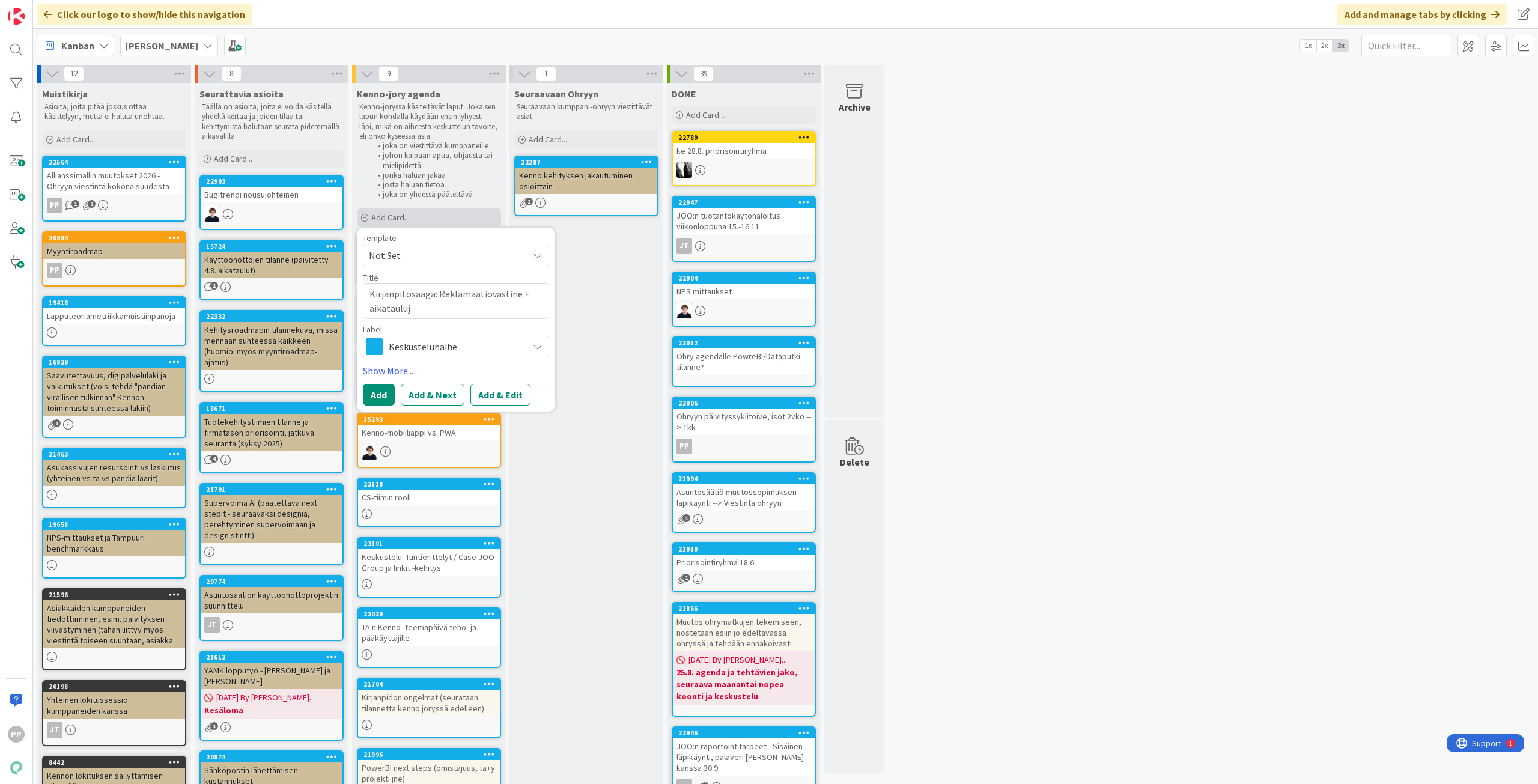
type textarea "Kirjanpitosaaga: Reklamaatiovastine + aikatauluje"
type textarea "x"
type textarea "Kirjanpitosaaga: Reklamaatiovastine + aikataulujen"
type textarea "x"
type textarea "Kirjanpitosaaga: Reklamaatiovastine + aikataulujen"
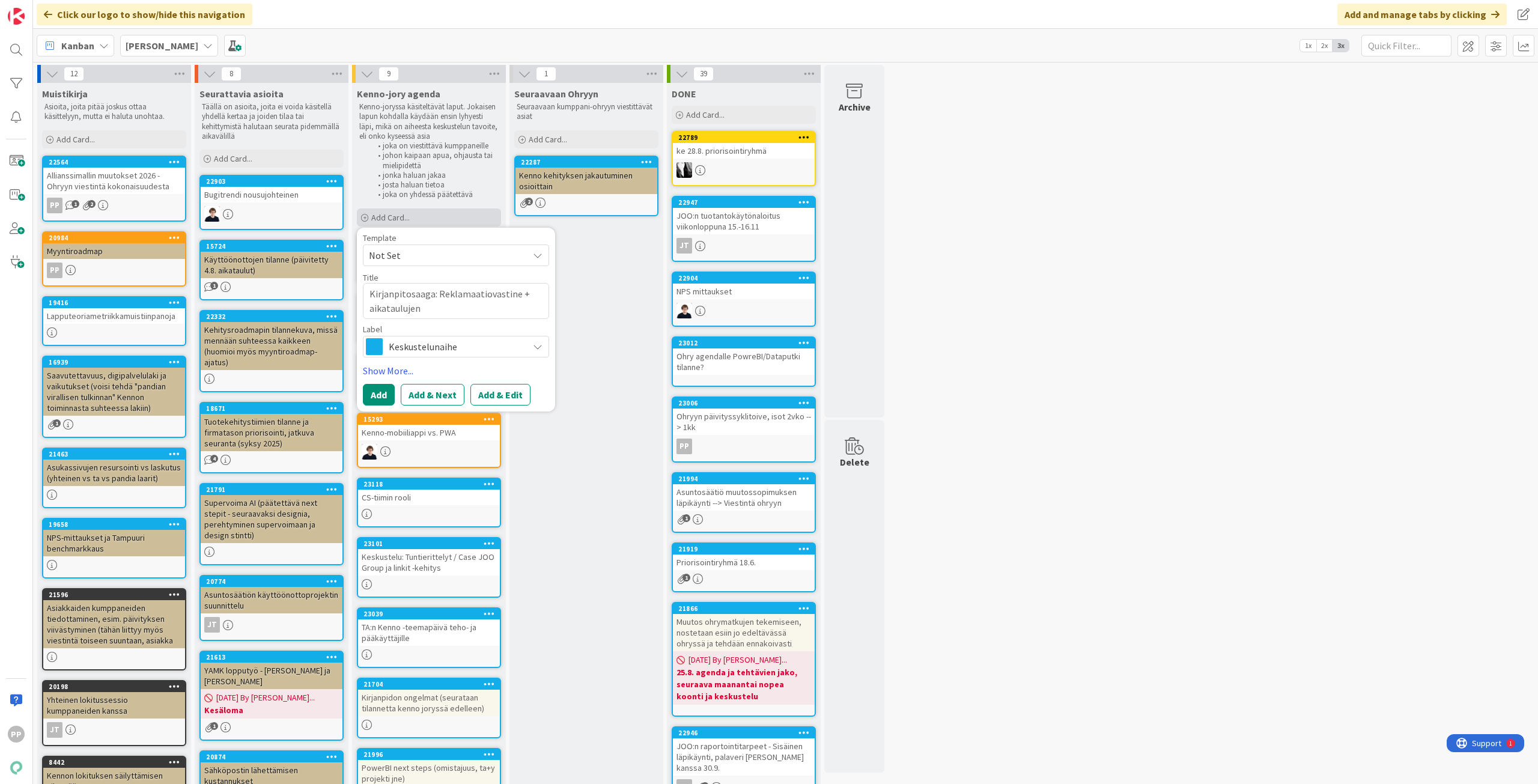
type textarea "x"
type textarea "Kirjanpitosaaga: Reklamaatiovastine + aikataulujen s"
type textarea "x"
type textarea "Kirjanpitosaaga: Reklamaatiovastine + aikataulujen se"
type textarea "x"
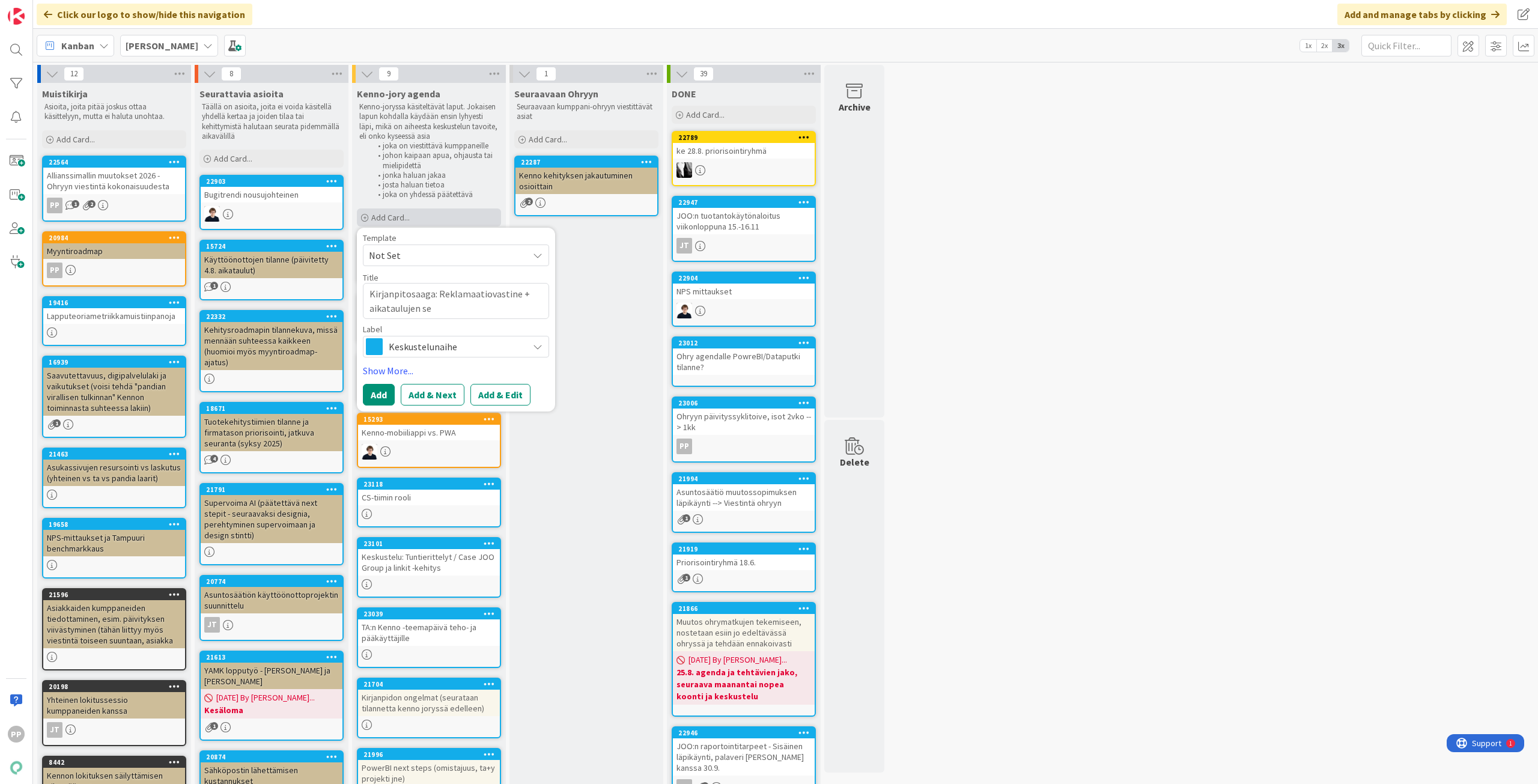
type textarea "Kirjanpitosaaga: Reklamaatiovastine + aikataulujen seu"
type textarea "x"
type textarea "Kirjanpitosaaga: Reklamaatiovastine + aikataulujen seur"
type textarea "x"
type textarea "Kirjanpitosaaga: Reklamaatiovastine + aikataulujen seura"
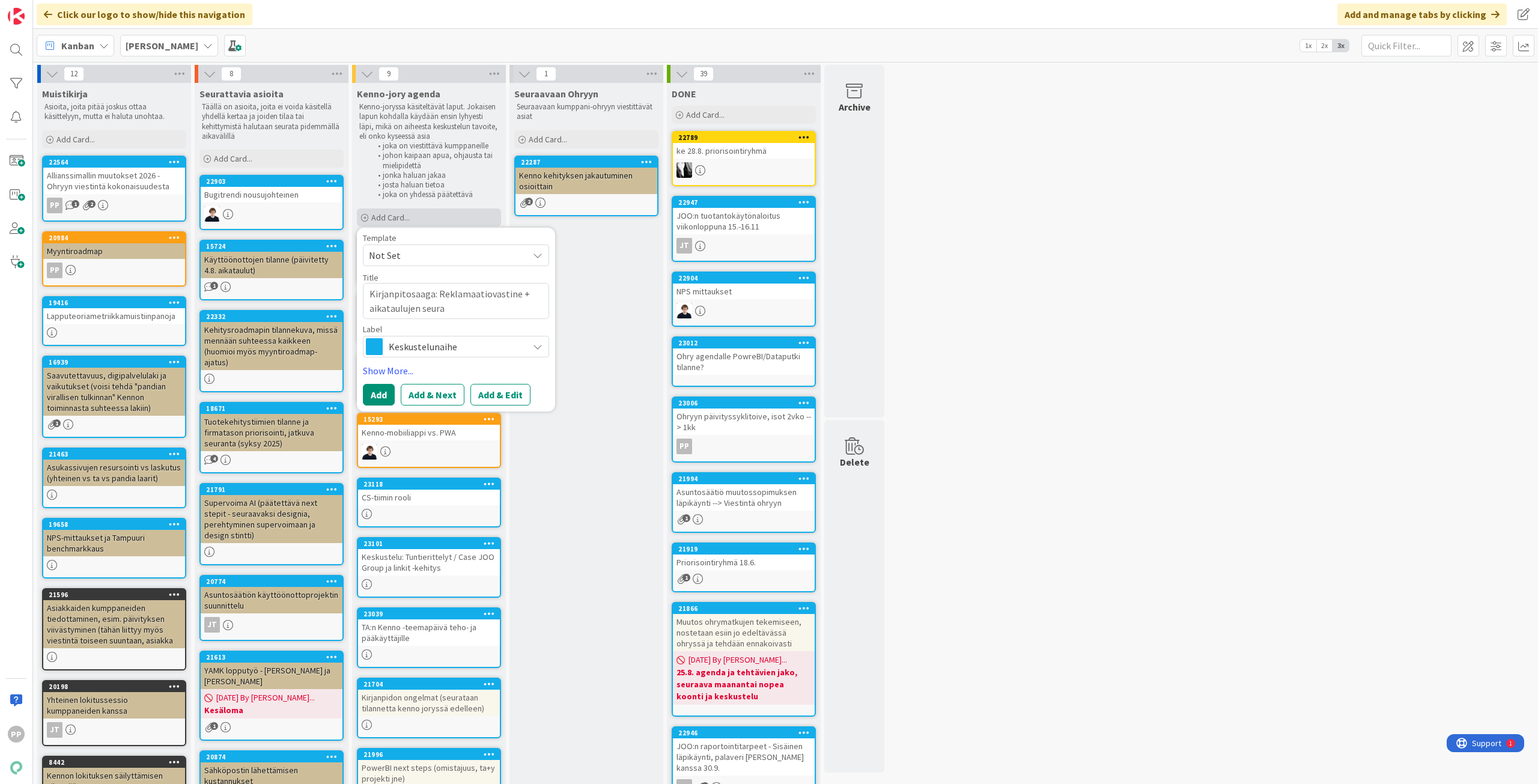
type textarea "x"
type textarea "Kirjanpitosaaga: Reklamaatiovastine + aikataulujen seuran"
type textarea "x"
type textarea "Kirjanpitosaaga: Reklamaatiovastine + aikataulujen seurant"
type textarea "x"
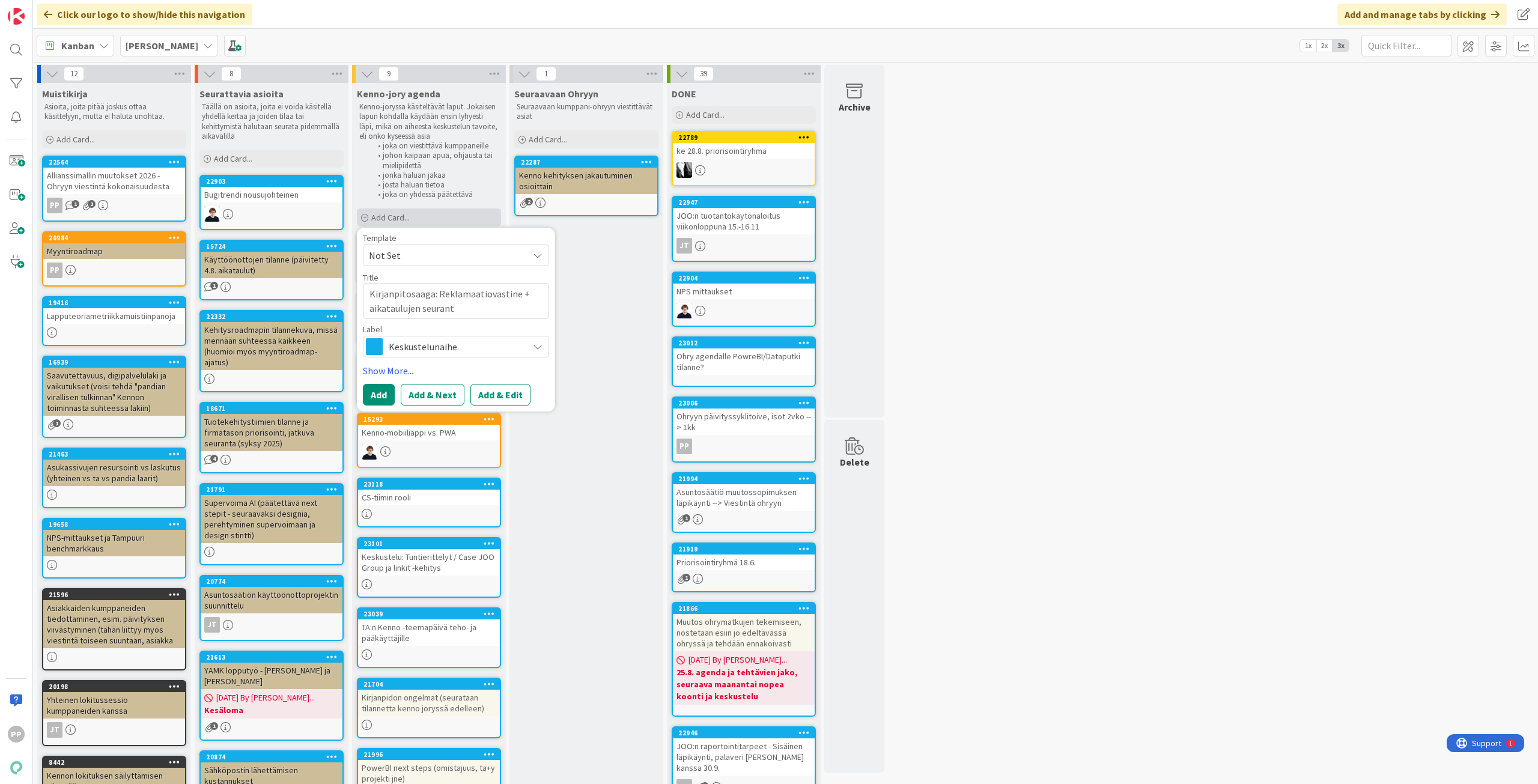
type textarea "Kirjanpitosaaga: Reklamaatiovastine + aikataulujen seuranta"
type textarea "x"
type textarea "Kirjanpitosaaga: Reklamaatiovastine + aikataulujen seuranta"
type textarea "x"
type textarea "Kirjanpitosaaga: Reklamaatiovastine + aikataulujen seuranta j"
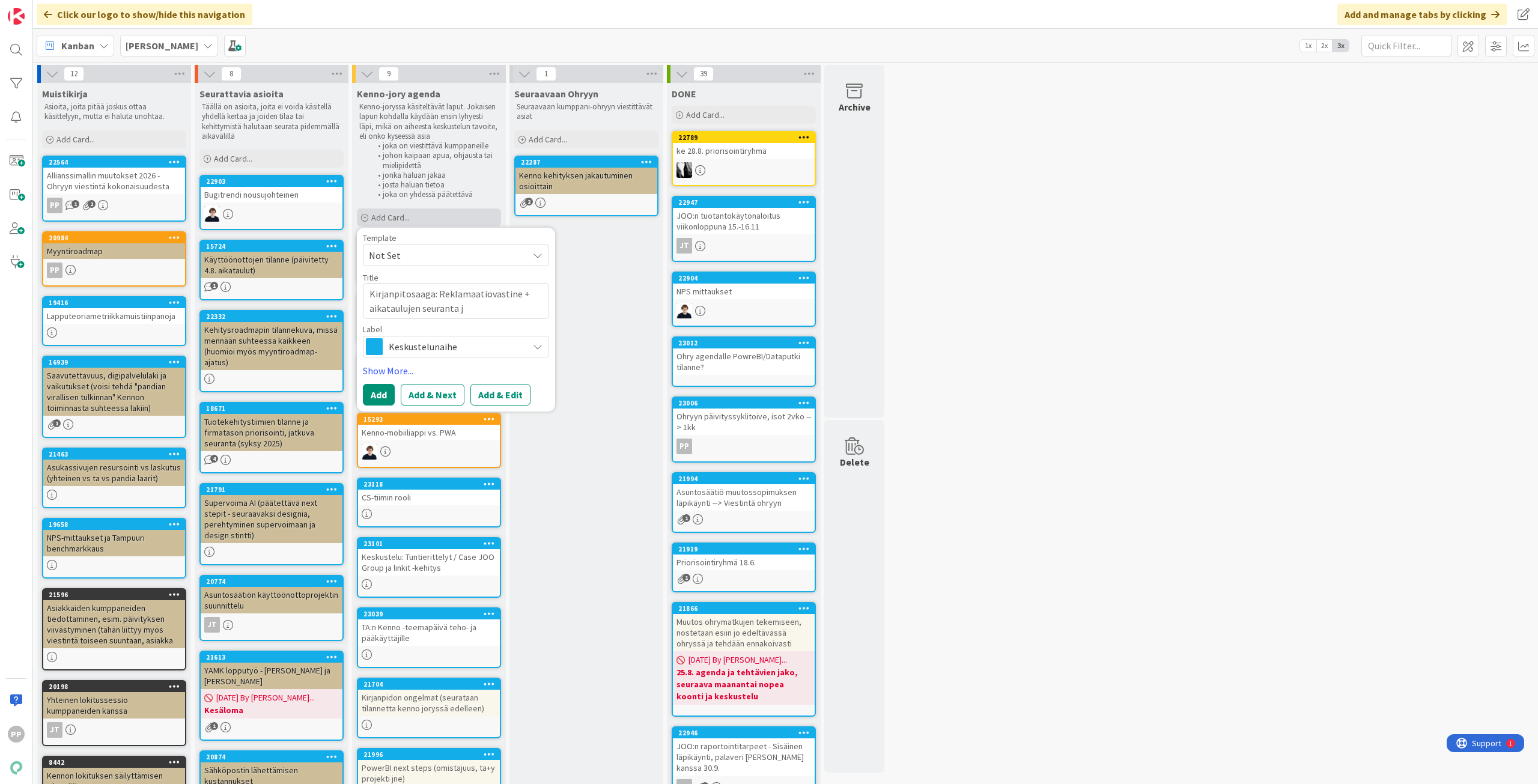
type textarea "x"
type textarea "Kirjanpitosaaga: Reklamaatiovastine + aikataulujen seuranta ja"
type textarea "x"
type textarea "Kirjanpitosaaga: Reklamaatiovastine + aikataulujen seuranta ja"
type textarea "x"
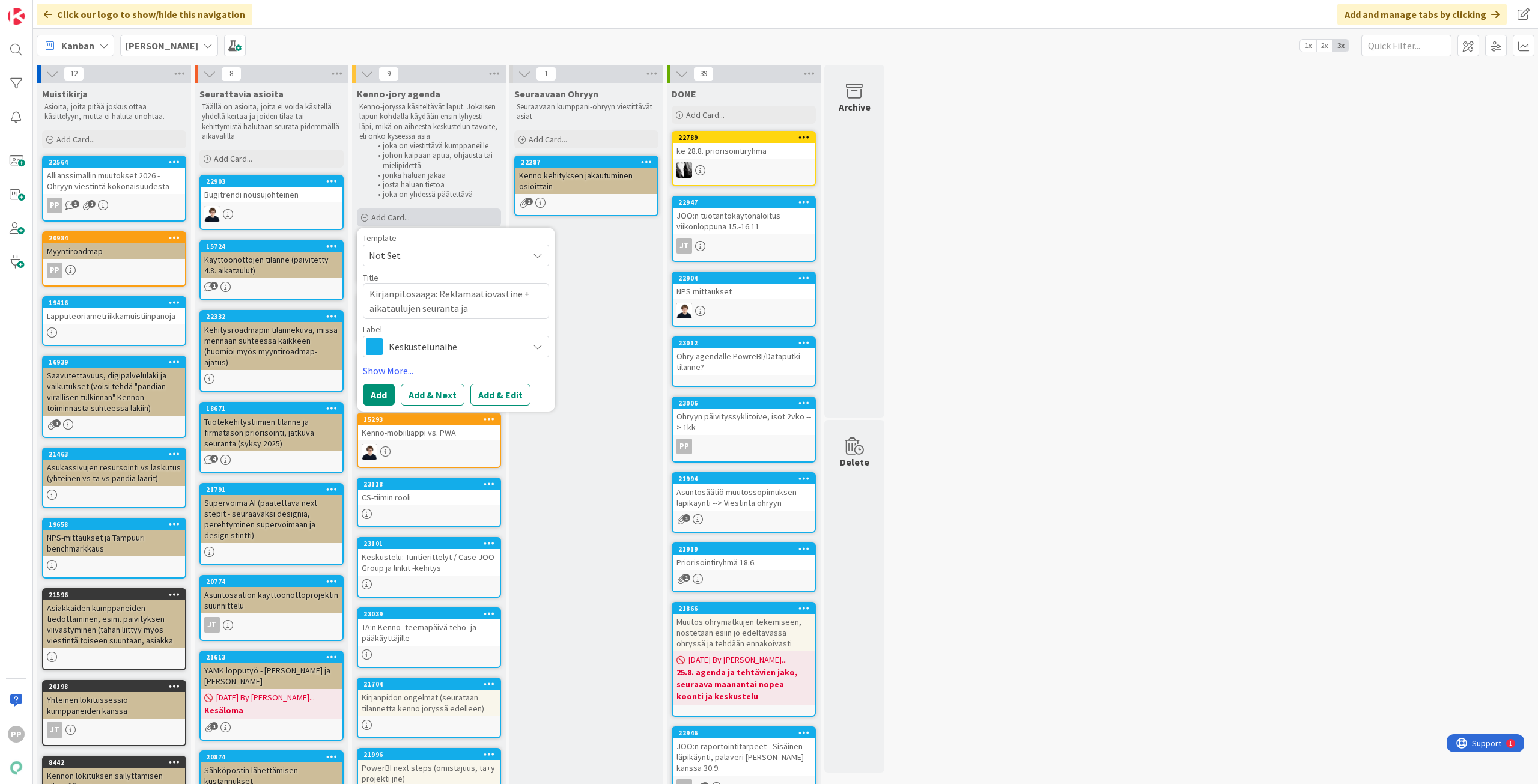
type textarea "Kirjanpitosaaga: Reklamaatiovastine + aikataulujen seuranta ja v"
type textarea "x"
type textarea "Kirjanpitosaaga: Reklamaatiovastine + aikataulujen seuranta ja vi"
type textarea "x"
type textarea "Kirjanpitosaaga: Reklamaatiovastine + aikataulujen seuranta ja vie"
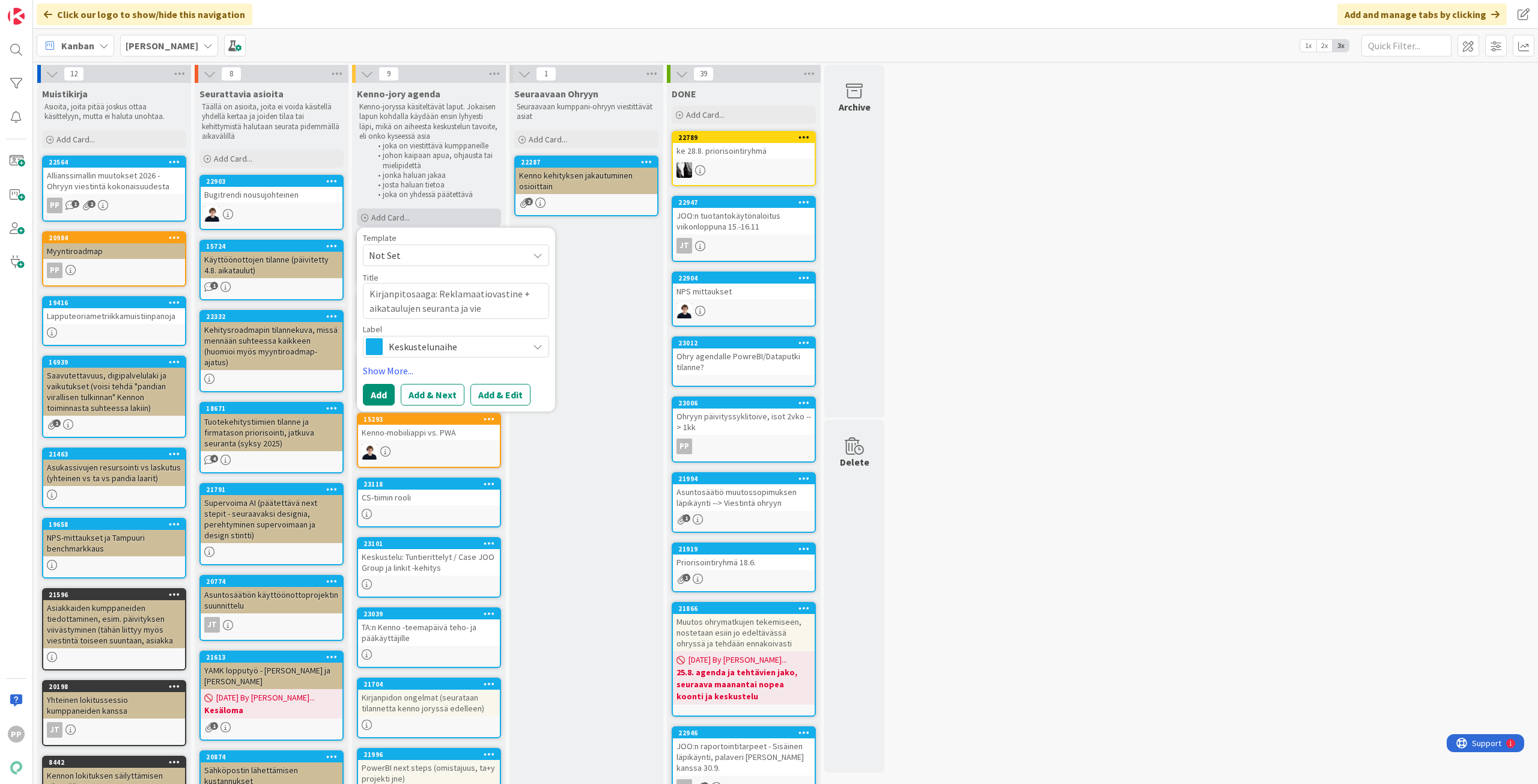
type textarea "x"
type textarea "Kirjanpitosaaga: Reklamaatiovastine + aikataulujen seuranta ja vies"
type textarea "x"
type textarea "Kirjanpitosaaga: Reklamaatiovastine + aikataulujen seuranta ja viest"
type textarea "x"
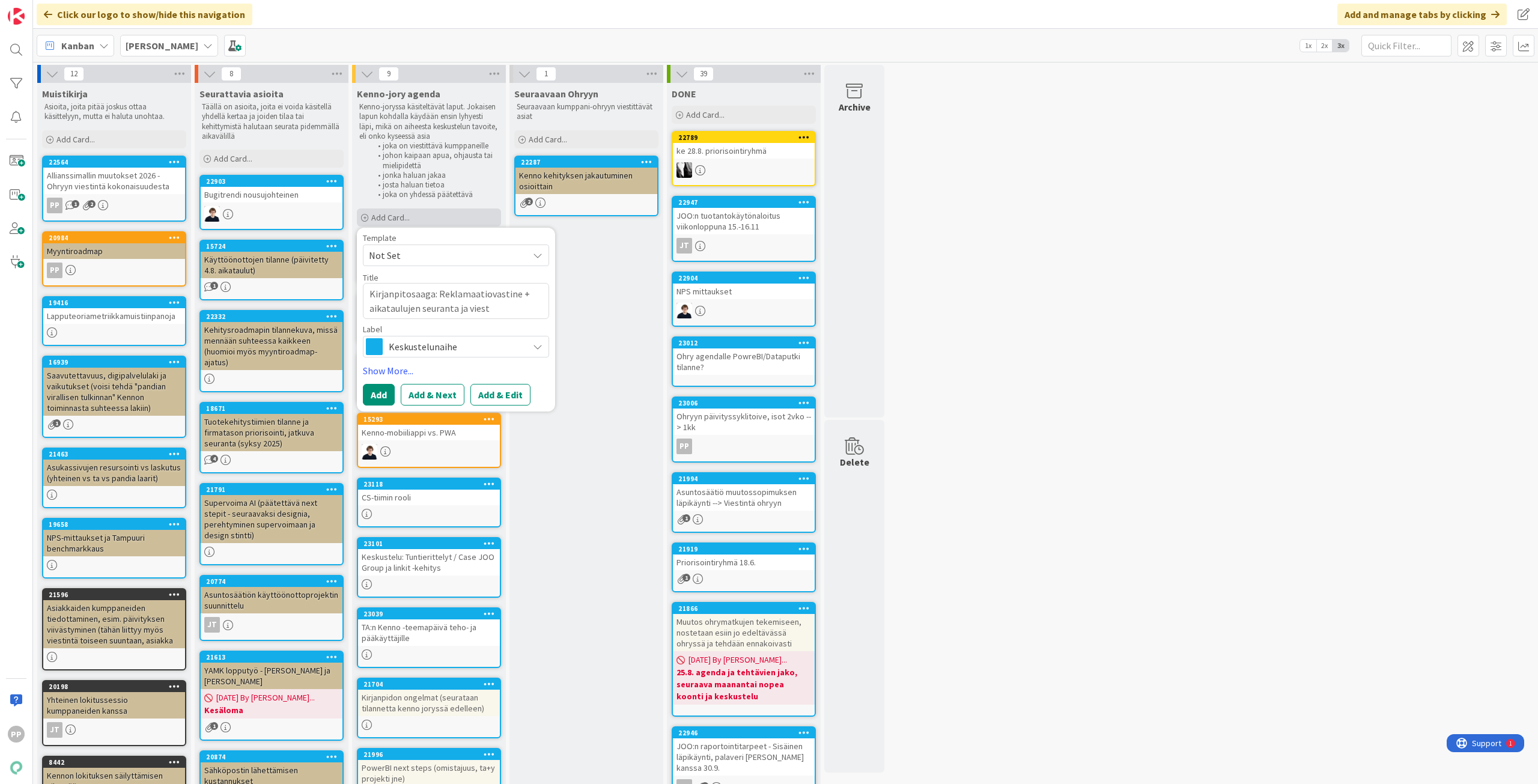
type textarea "Kirjanpitosaaga: Reklamaatiovastine + aikataulujen seuranta ja viesti"
type textarea "x"
type textarea "Kirjanpitosaaga: Reklamaatiovastine + aikataulujen seuranta ja viestin"
type textarea "x"
type textarea "Kirjanpitosaaga: Reklamaatiovastine + aikataulujen seuranta ja viestint"
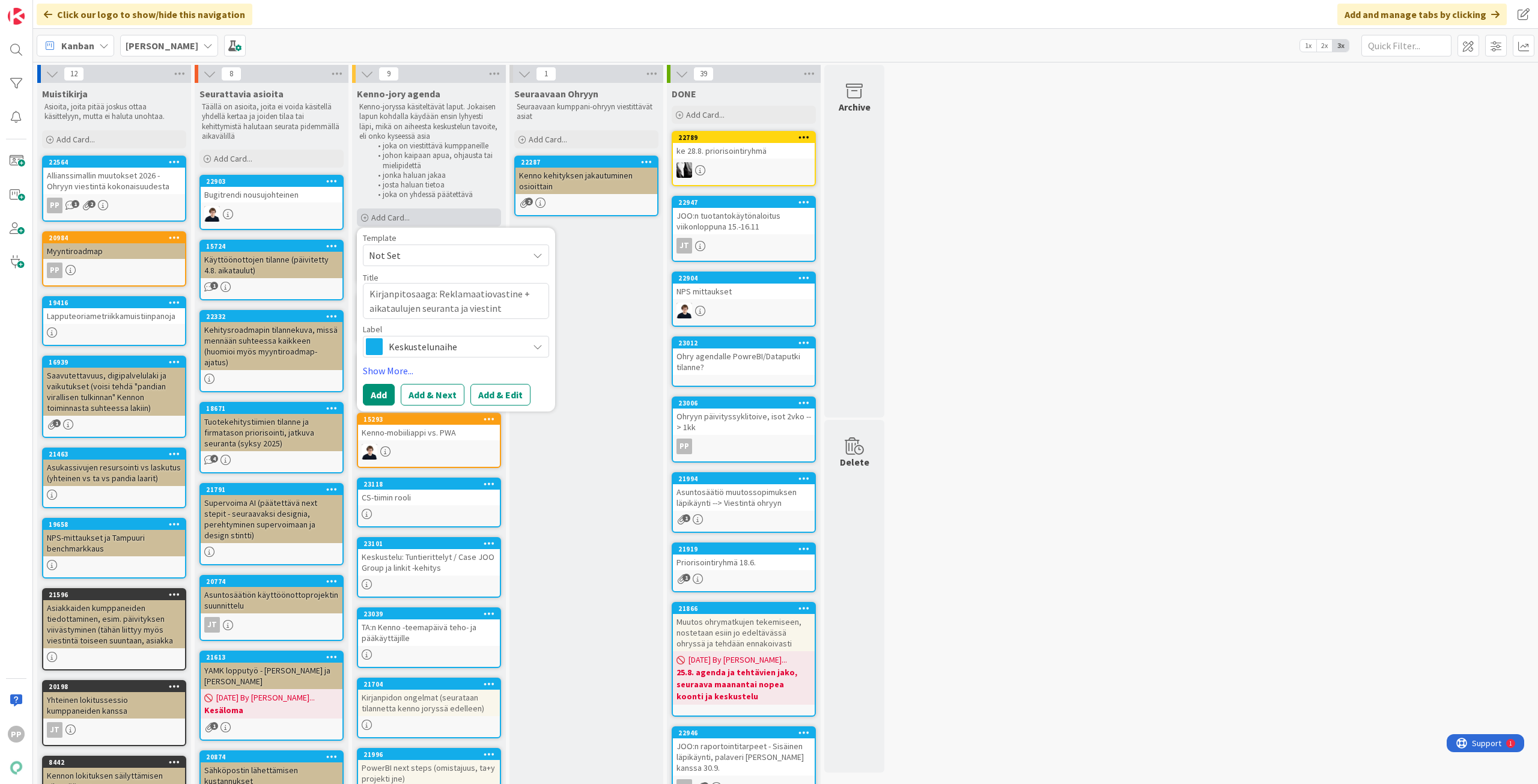
type textarea "x"
type textarea "Kirjanpitosaaga: Reklamaatiovastine + aikataulujen seuranta ja viestintä"
type textarea "x"
type textarea "Kirjanpitosaaga: Reklamaatiovastine + aikataulujen seuranta ja viestintä"
type textarea "x"
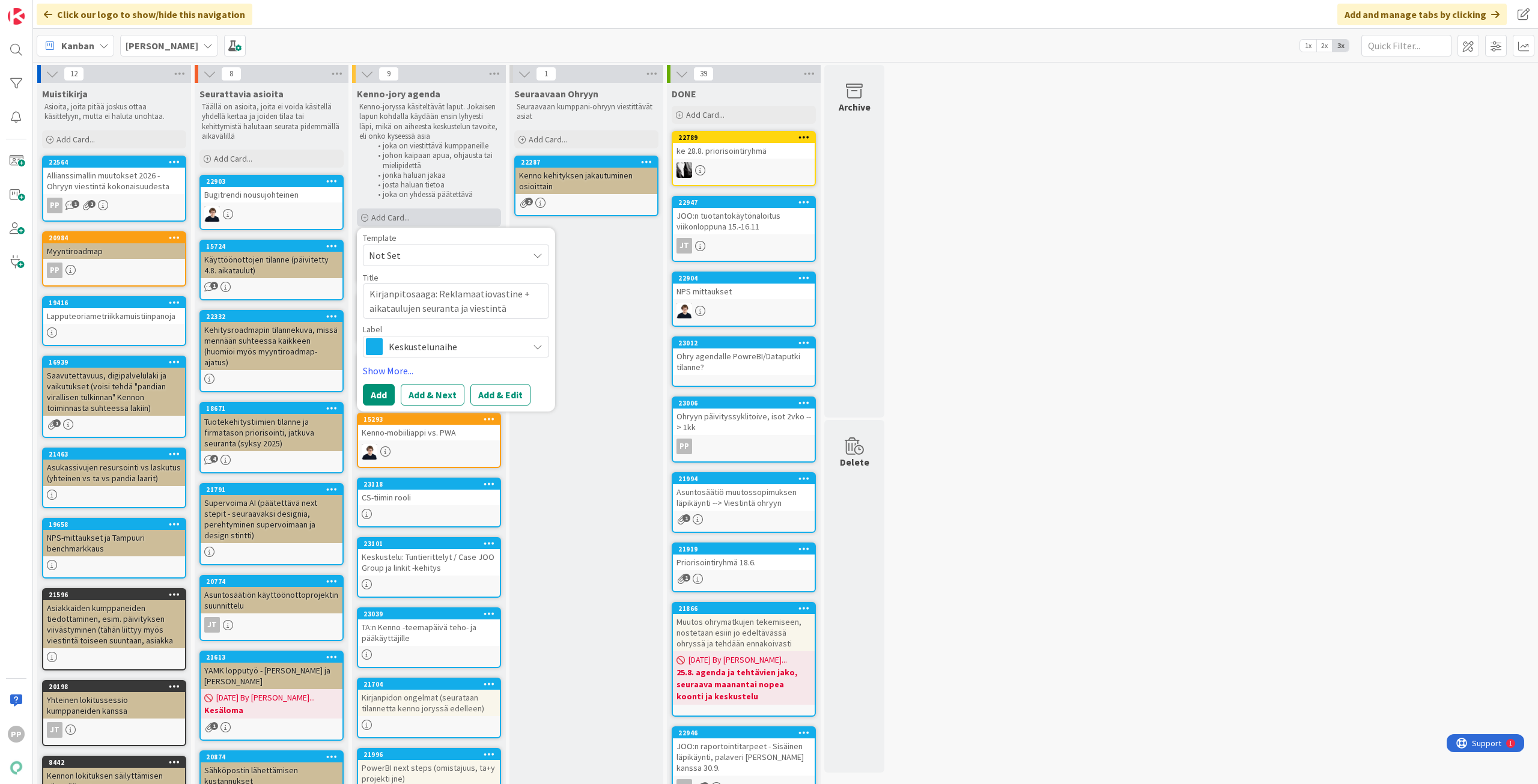
type textarea "Kirjanpitosaaga: Reklamaatiovastine + aikataulujen seuranta ja viestintä j"
type textarea "x"
type textarea "Kirjanpitosaaga: Reklamaatiovastine + aikataulujen seuranta ja viestintä ja"
type textarea "x"
type textarea "Kirjanpitosaaga: Reklamaatiovastine + aikataulujen seuranta ja viestintä jat"
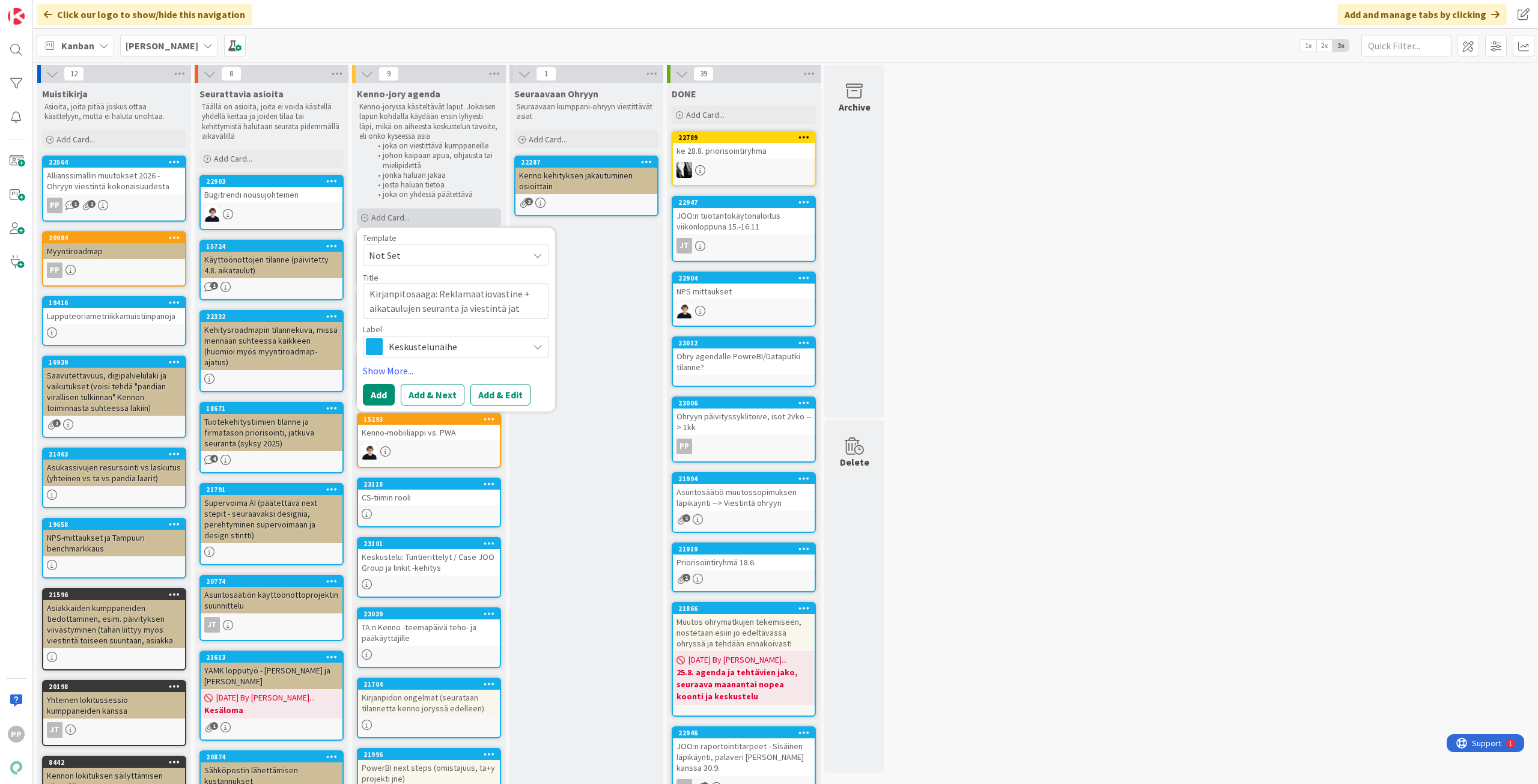
type textarea "x"
type textarea "Kirjanpitosaaga: Reklamaatiovastine + aikataulujen seuranta ja viestintä jatk"
type textarea "x"
type textarea "Kirjanpitosaaga: Reklamaatiovastine + aikataulujen seuranta ja viestintä jatko"
type textarea "x"
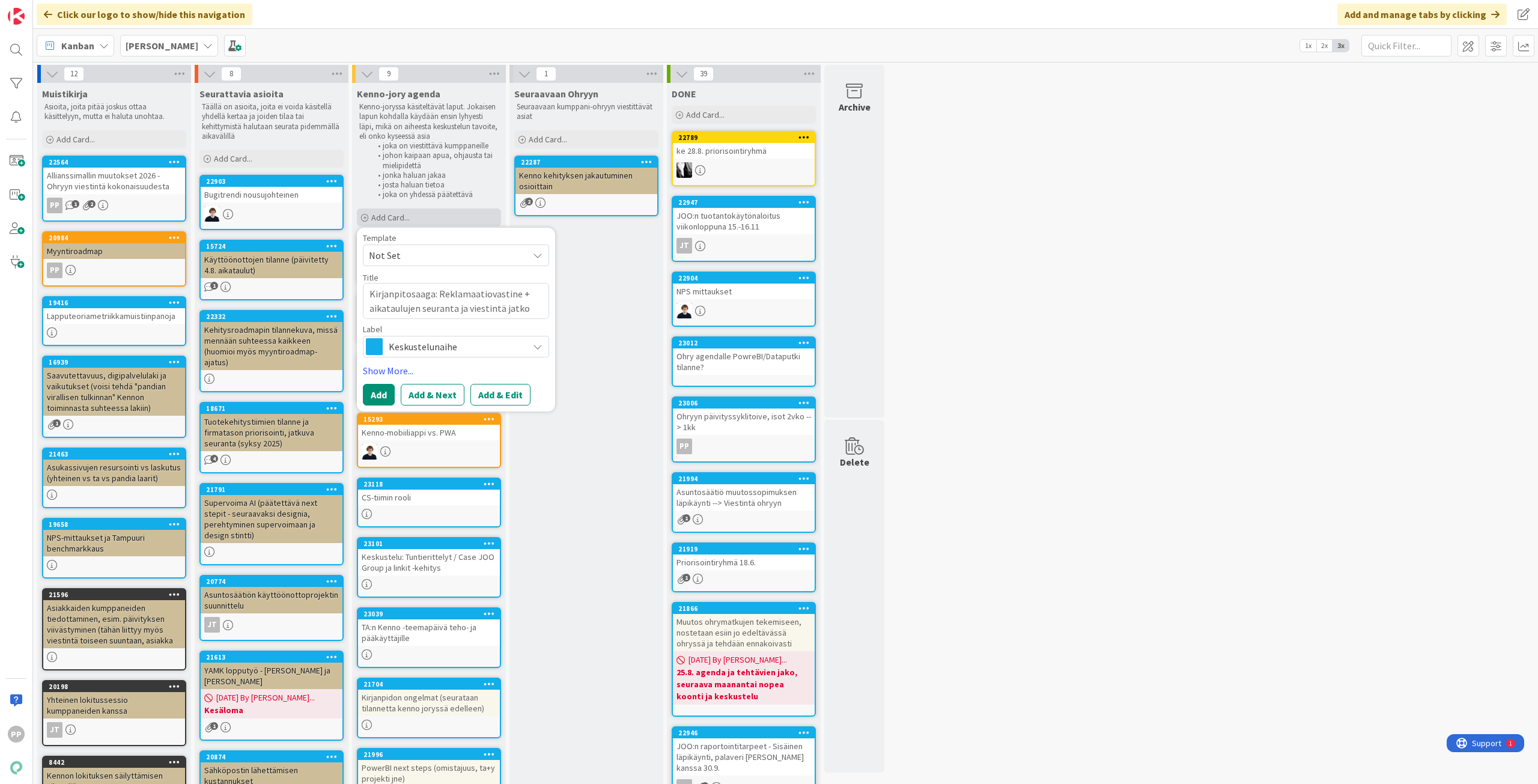
type textarea "Kirjanpitosaaga: Reklamaatiovastine + aikataulujen seuranta ja viestintä jatkos"
type textarea "x"
type textarea "Kirjanpitosaaga: Reklamaatiovastine + aikataulujen seuranta ja viestintä jatkoss"
type textarea "x"
type textarea "Kirjanpitosaaga: Reklamaatiovastine + aikataulujen seuranta ja viestintä jatkos…"
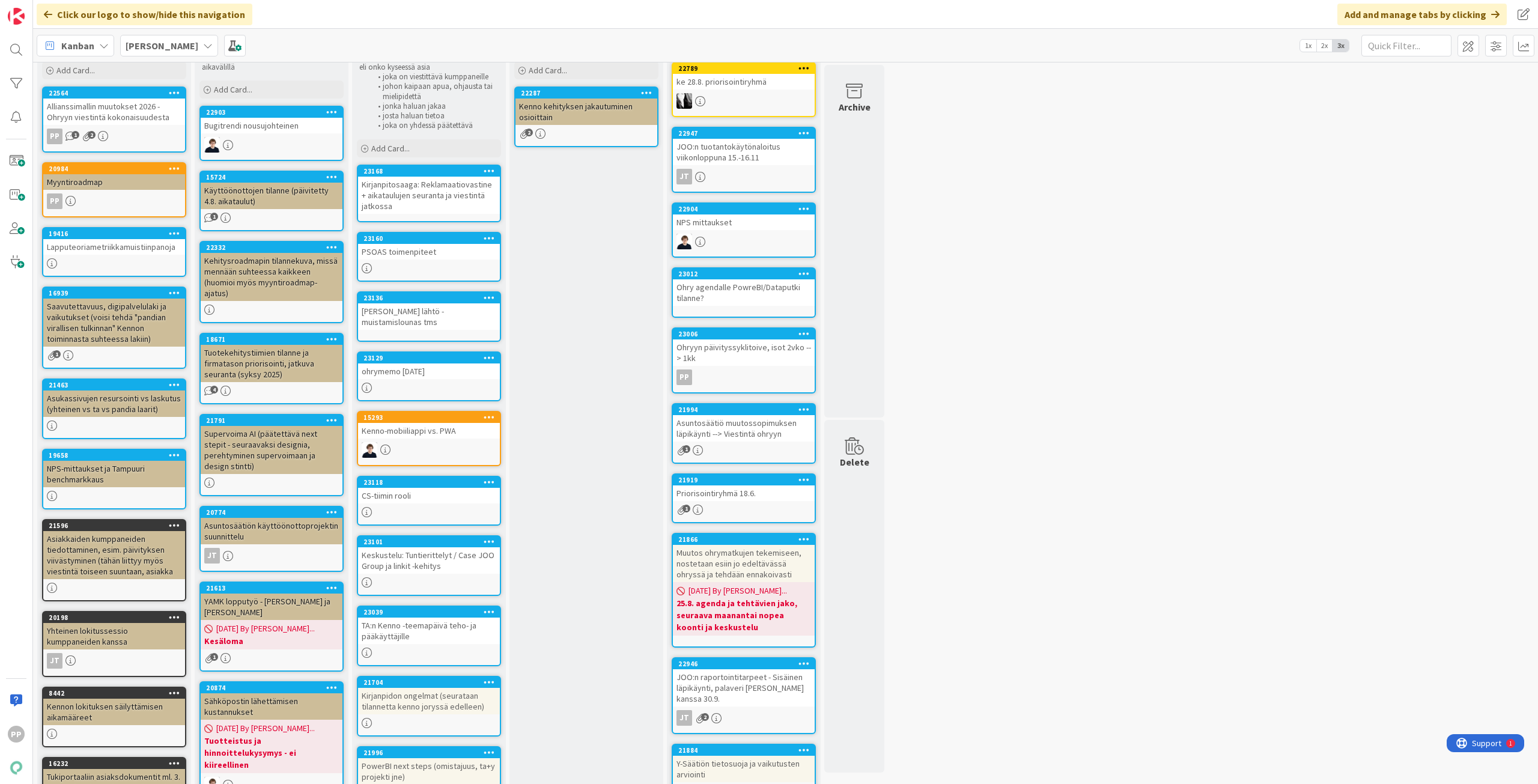
scroll to position [148, 0]
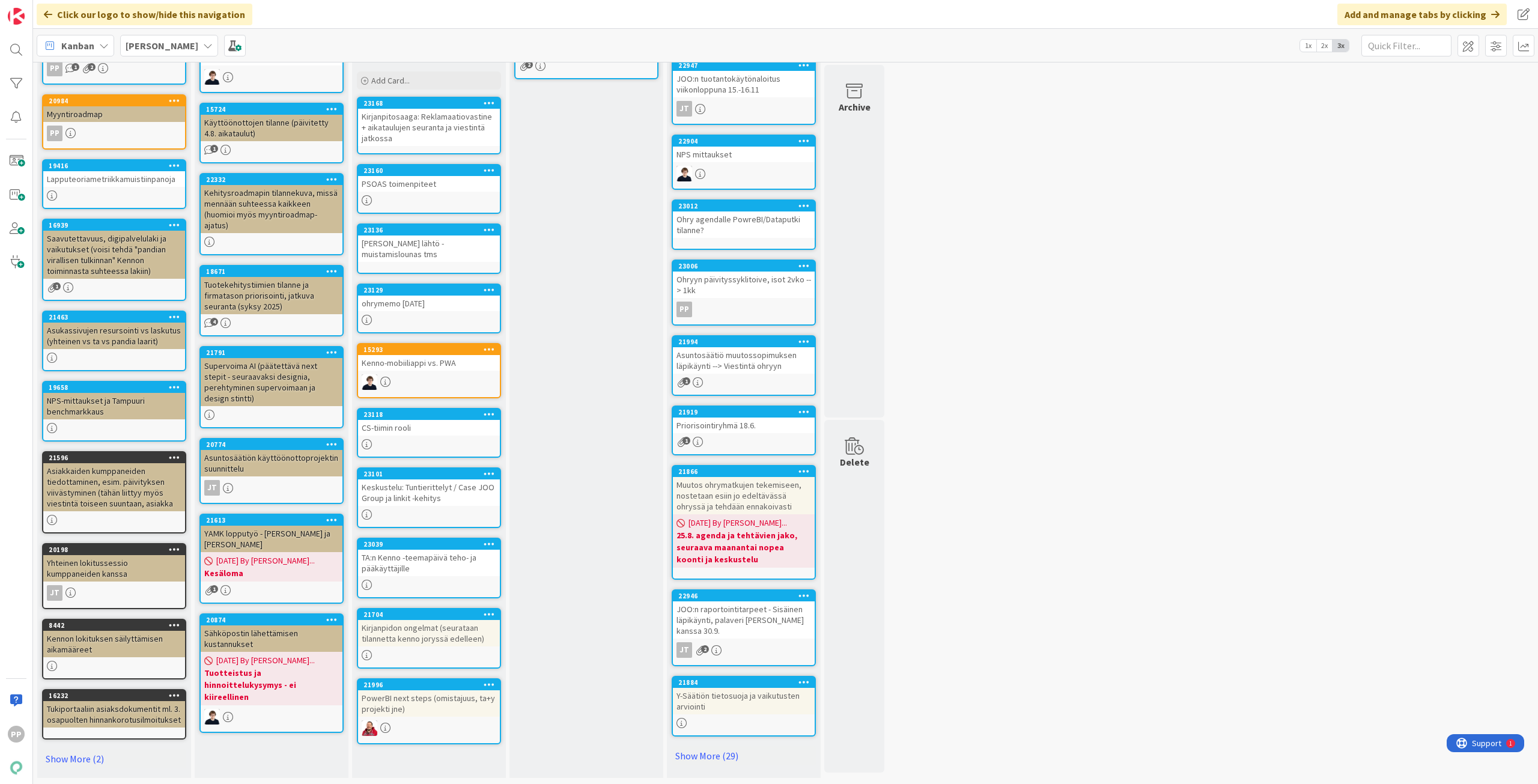
click at [560, 536] on div "Seuraavaan Ohryyn Seuraavaan kumppani-ohryyn viestittävät asiat Add Card... 222…" at bounding box center [586, 362] width 154 height 832
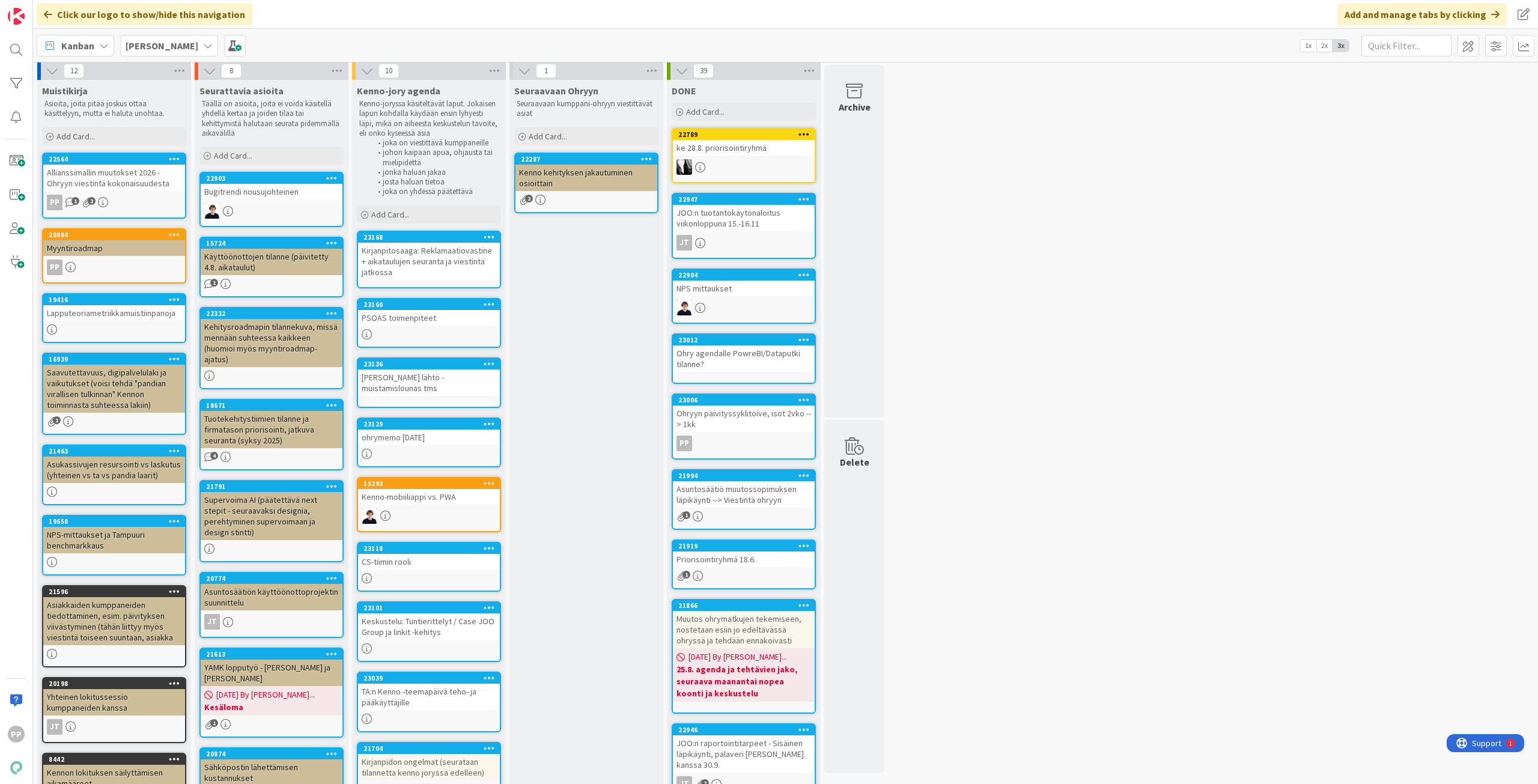
scroll to position [0, 0]
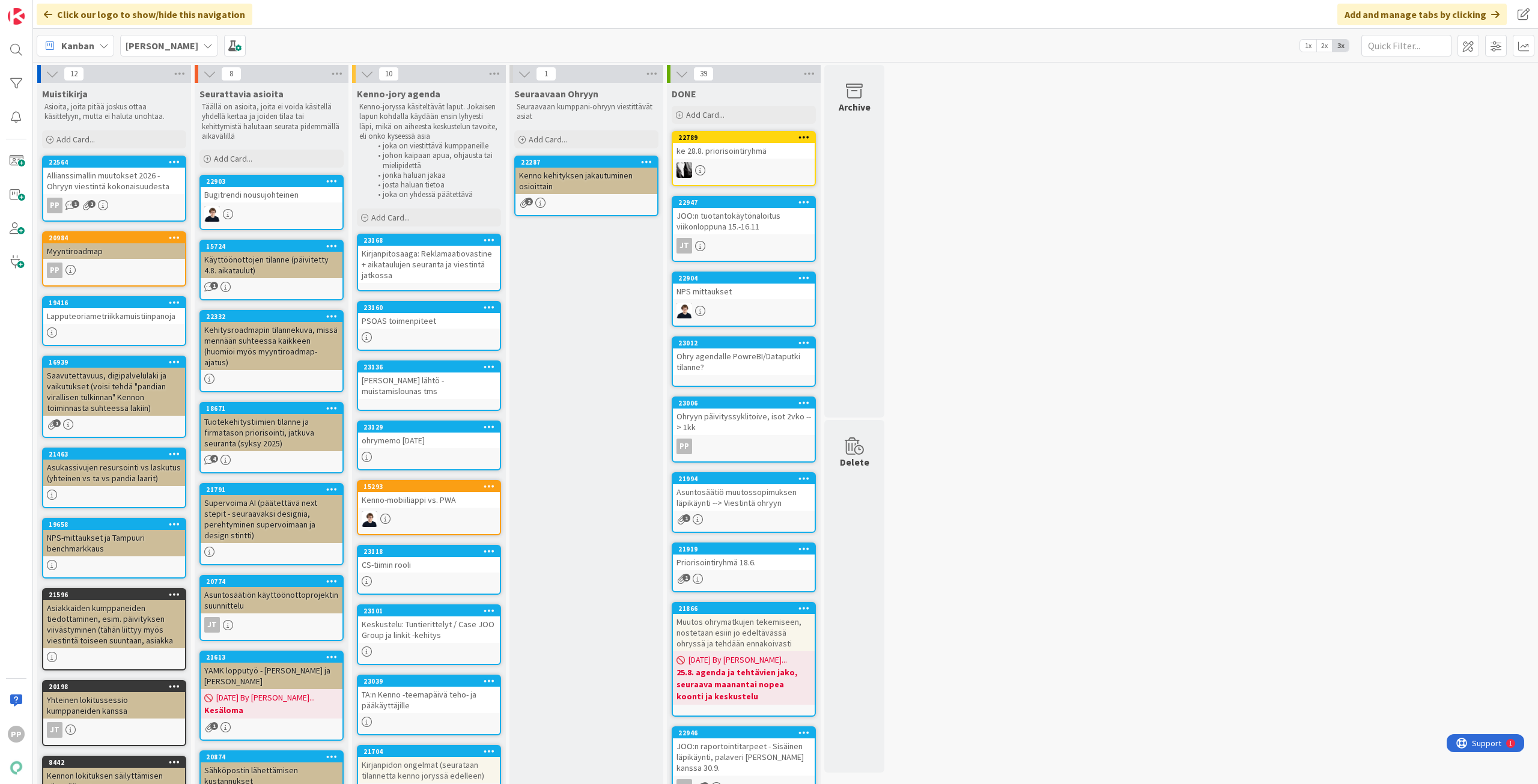
click at [574, 517] on div "Seuraavaan Ohryyn Seuraavaan kumppani-ohryyn viestittävät asiat Add Card... 222…" at bounding box center [586, 499] width 154 height 832
click at [602, 455] on div "Seuraavaan Ohryyn Seuraavaan kumppani-ohryyn viestittävät asiat Add Card... 222…" at bounding box center [586, 499] width 154 height 832
click at [1316, 396] on div "12 Muistikirja Asioita, joita pitää joskus ottaa käsittelyyn, mutta ei haluta u…" at bounding box center [786, 492] width 1500 height 856
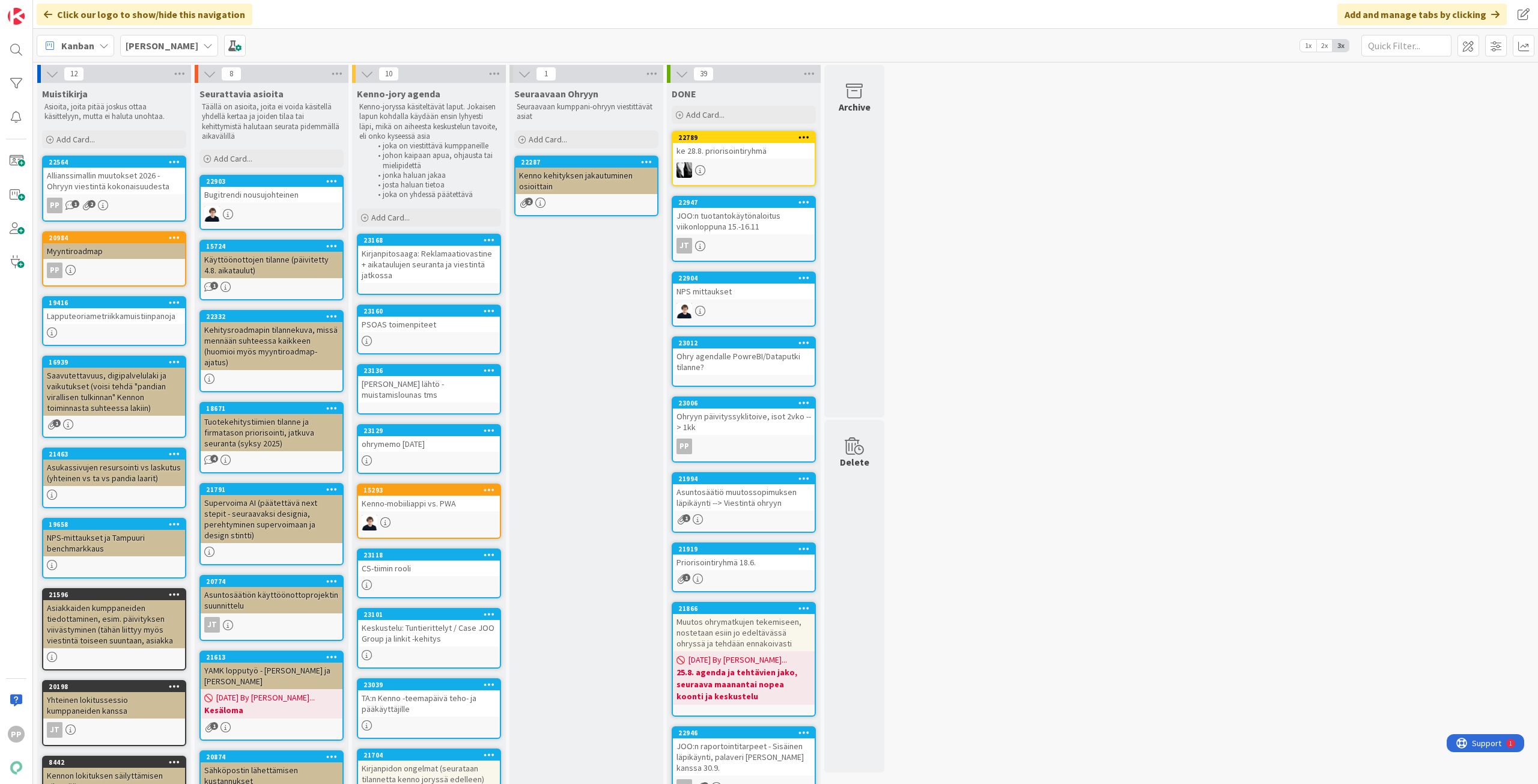
click at [175, 51] on div "[PERSON_NAME]" at bounding box center [169, 45] width 98 height 22
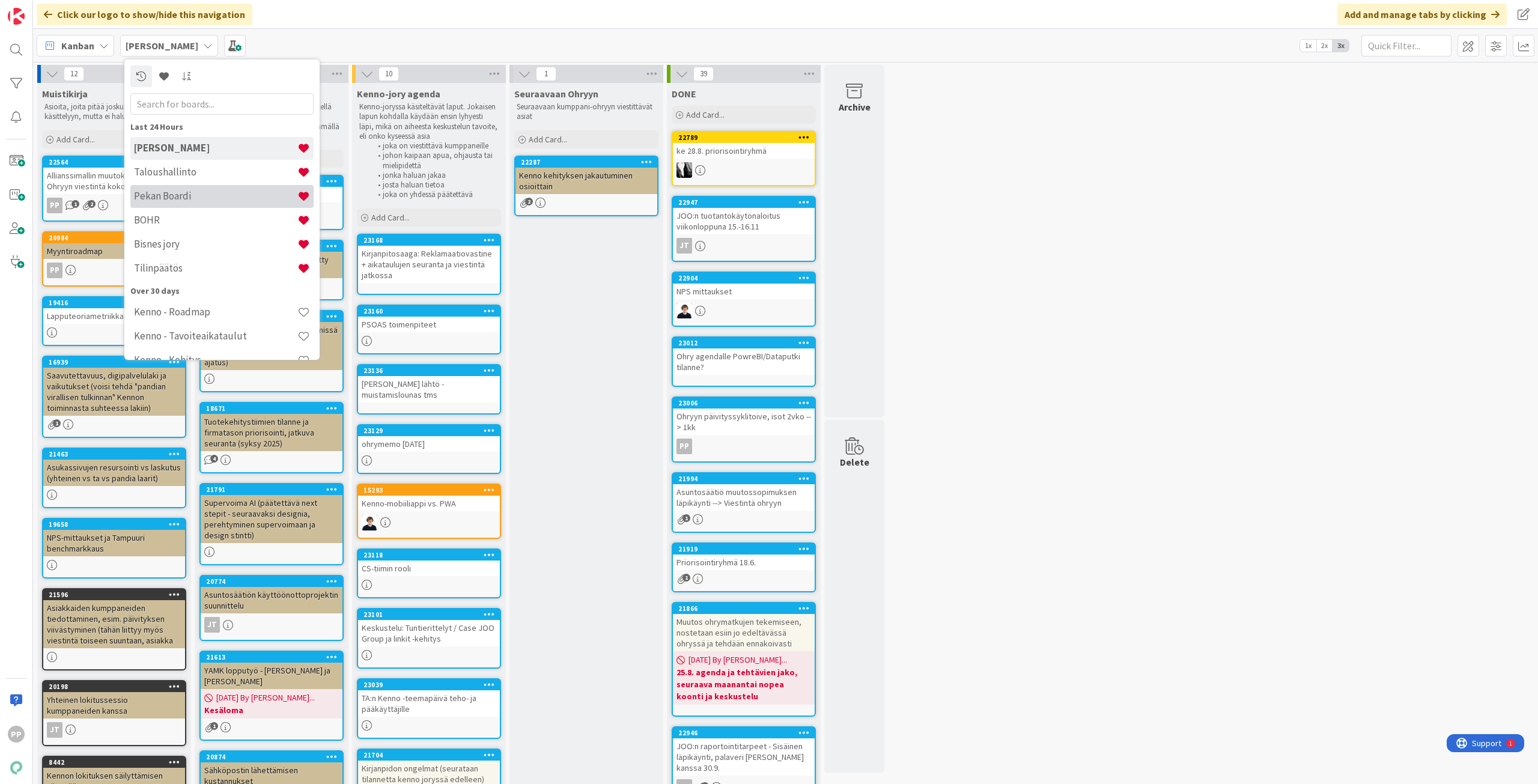
click at [211, 197] on h4 "Pekan Boardi" at bounding box center [215, 196] width 163 height 12
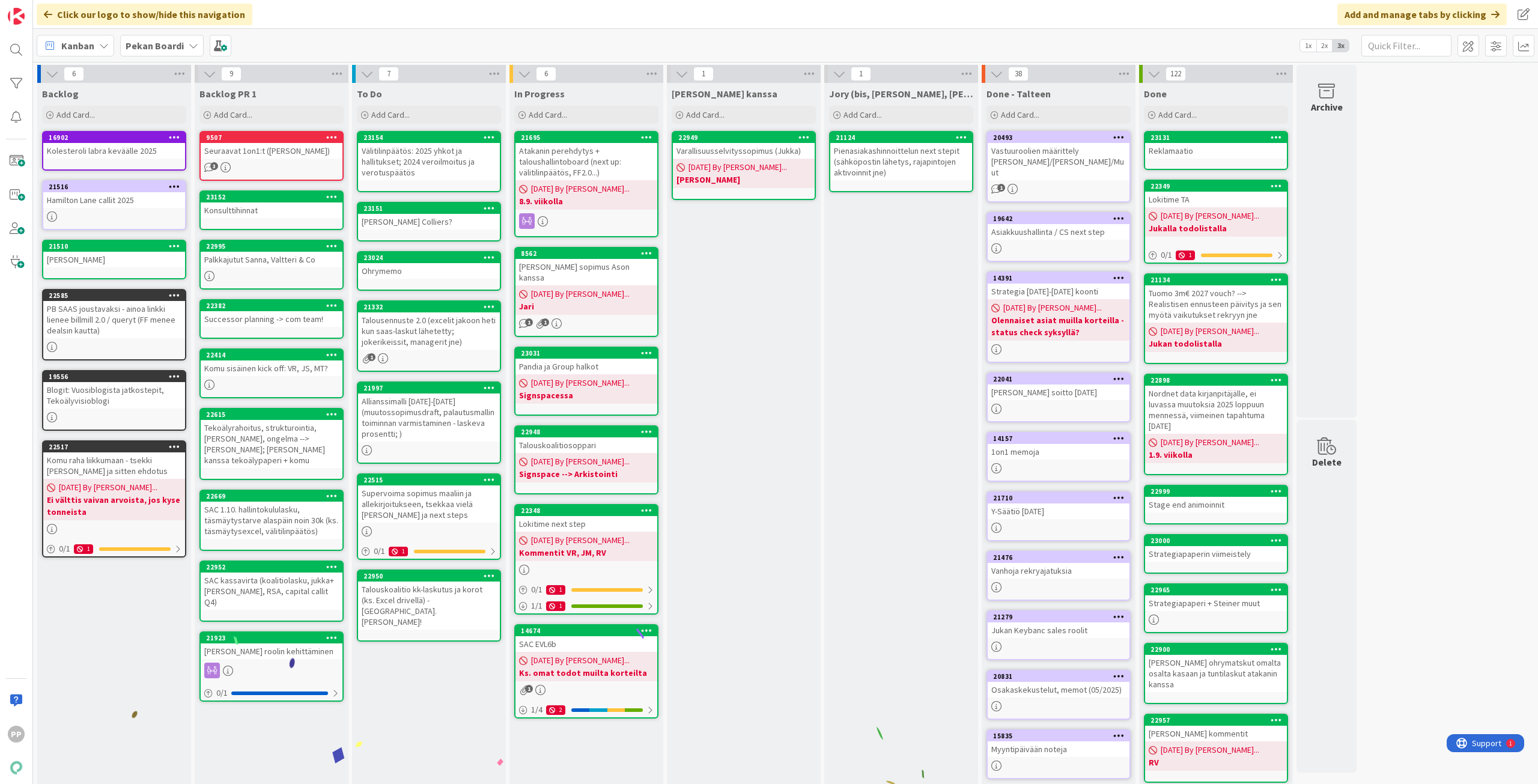
click at [444, 728] on div "To Do Add Card... 23154 Välitilinpäätös: 2025 yhkot ja hallitukset; 2024 veroil…" at bounding box center [429, 482] width 154 height 797
click at [442, 722] on div "To Do Add Card... 23154 Välitilinpäätös: 2025 yhkot ja hallitukset; 2024 veroil…" at bounding box center [429, 482] width 154 height 797
click at [448, 693] on div "To Do Add Card... 23154 Välitilinpäätös: 2025 yhkot ja hallitukset; 2024 veroil…" at bounding box center [429, 482] width 154 height 797
click at [446, 696] on div "To Do Add Card... 23154 Välitilinpäätös: 2025 yhkot ja hallitukset; 2024 veroil…" at bounding box center [429, 482] width 154 height 797
